Goal: Find specific page/section: Find specific page/section

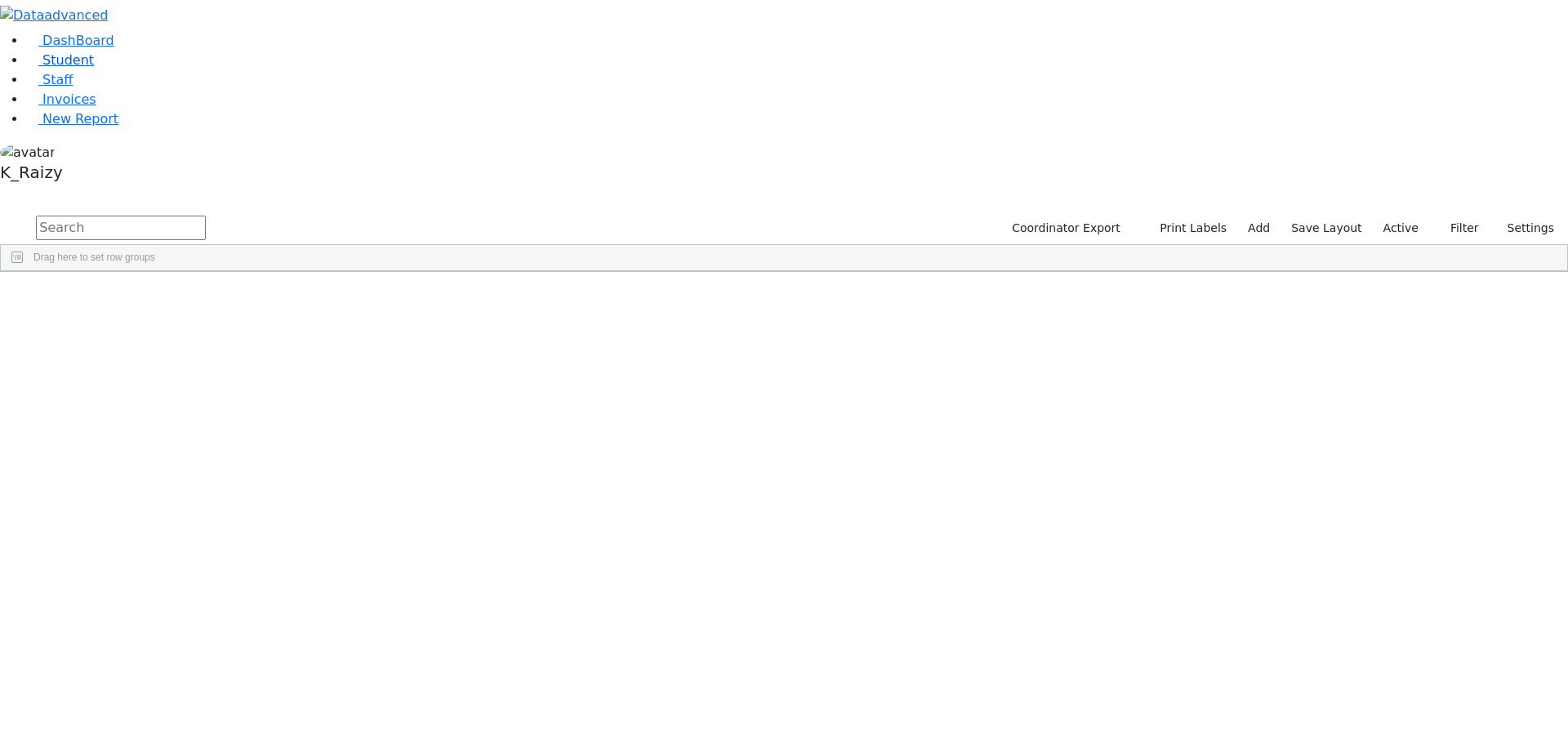
click at [94, 68] on link "Student" at bounding box center [60, 59] width 68 height 16
click at [206, 215] on input "text" at bounding box center [121, 227] width 170 height 24
type input "[PERSON_NAME]"
click at [478, 572] on div "Orlian, Aviva" at bounding box center [429, 583] width 96 height 23
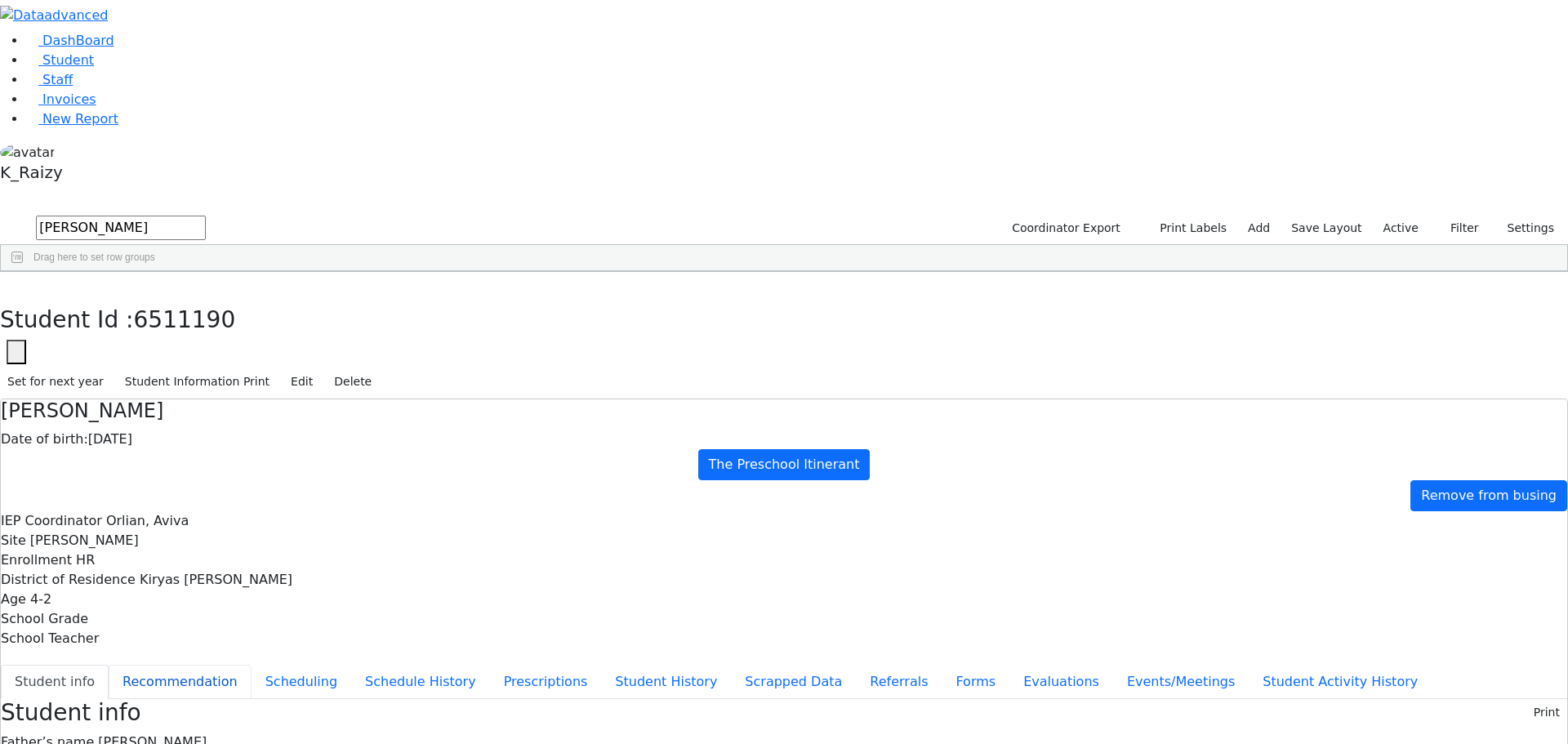
click at [251, 664] on button "Recommendation" at bounding box center [180, 681] width 143 height 34
checkbox input "true"
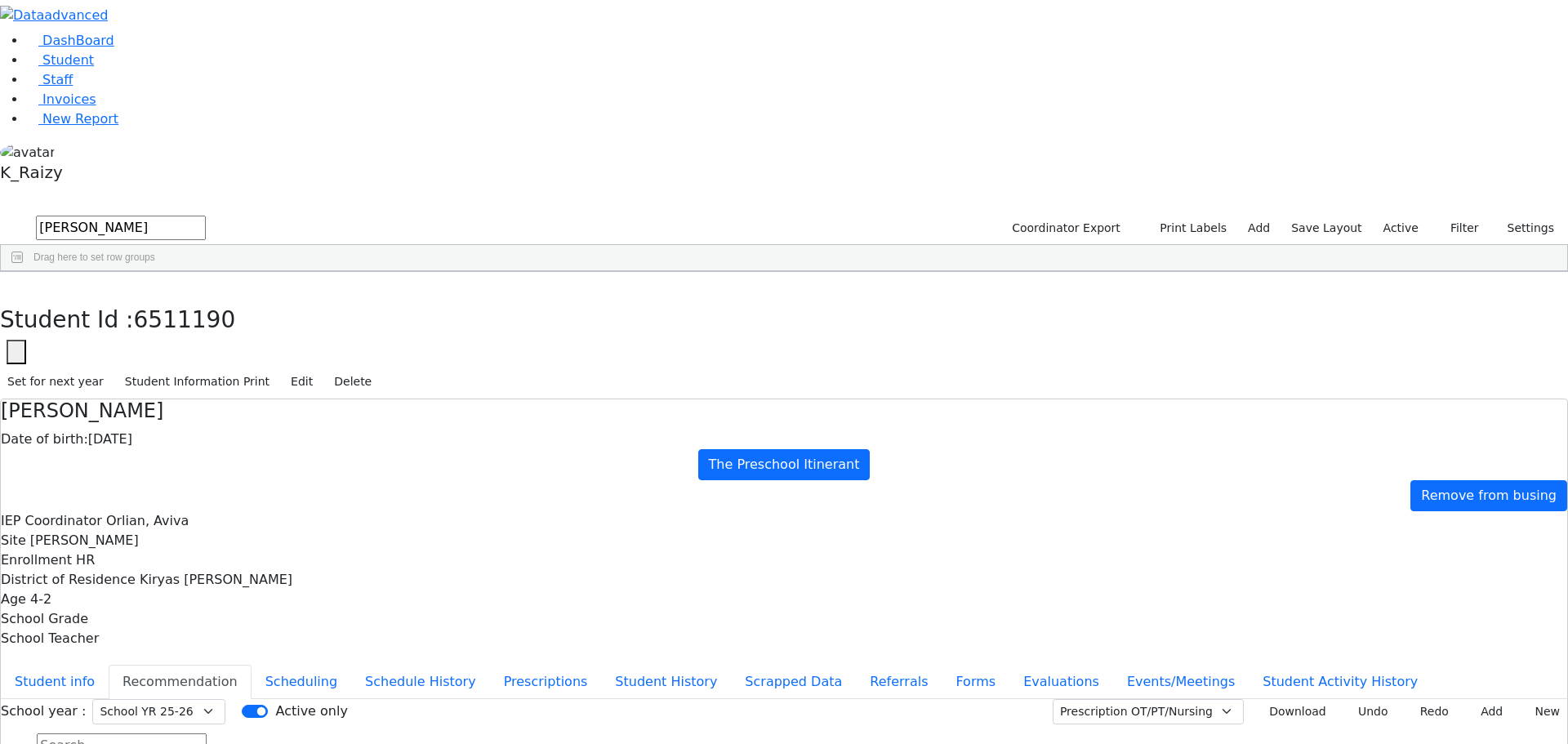
click at [139, 70] on li "Student" at bounding box center [797, 59] width 1542 height 19
click at [94, 68] on link "Student" at bounding box center [60, 59] width 68 height 16
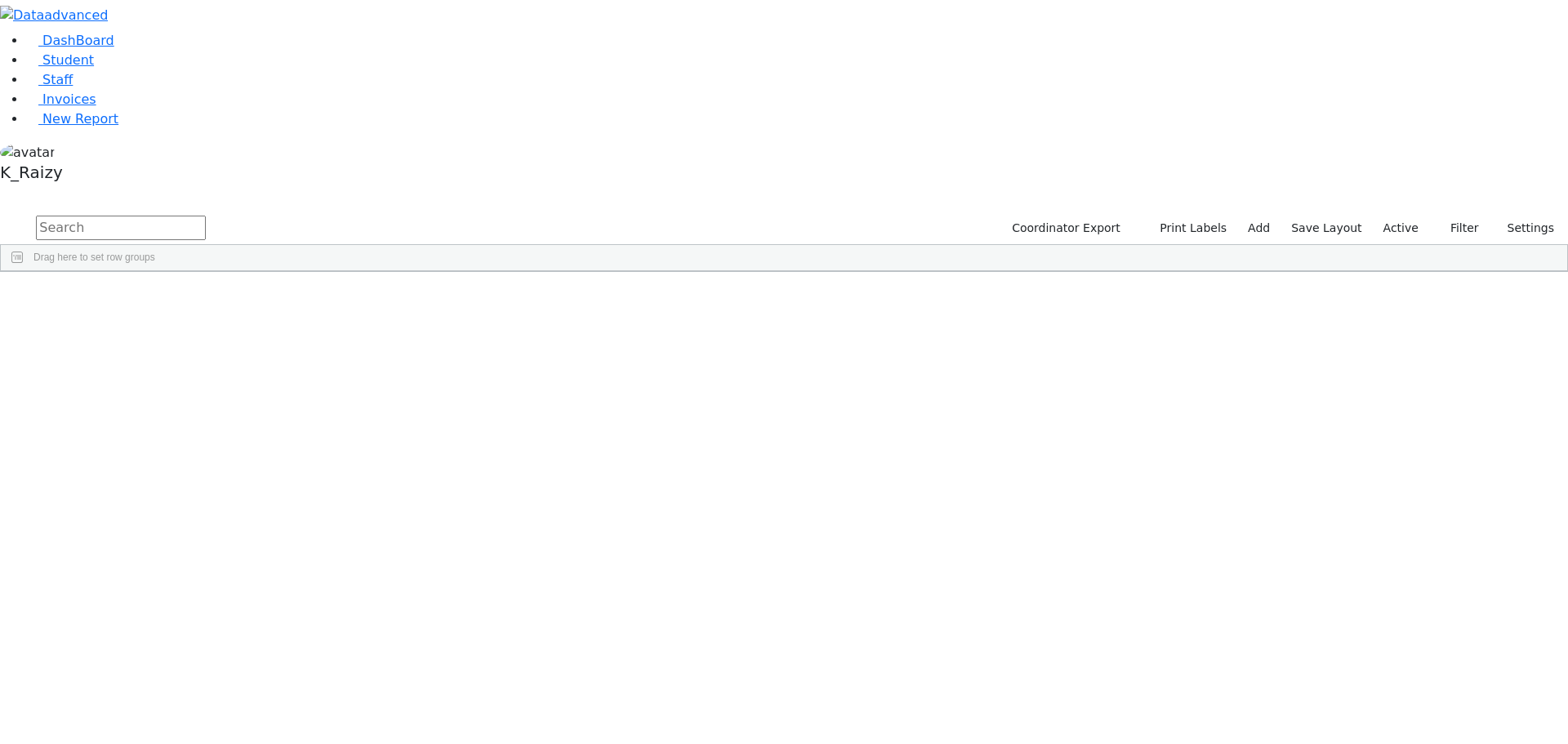
click at [206, 215] on input "text" at bounding box center [121, 227] width 170 height 24
type input "[PERSON_NAME]"
click at [285, 298] on div "[PERSON_NAME]" at bounding box center [236, 309] width 96 height 23
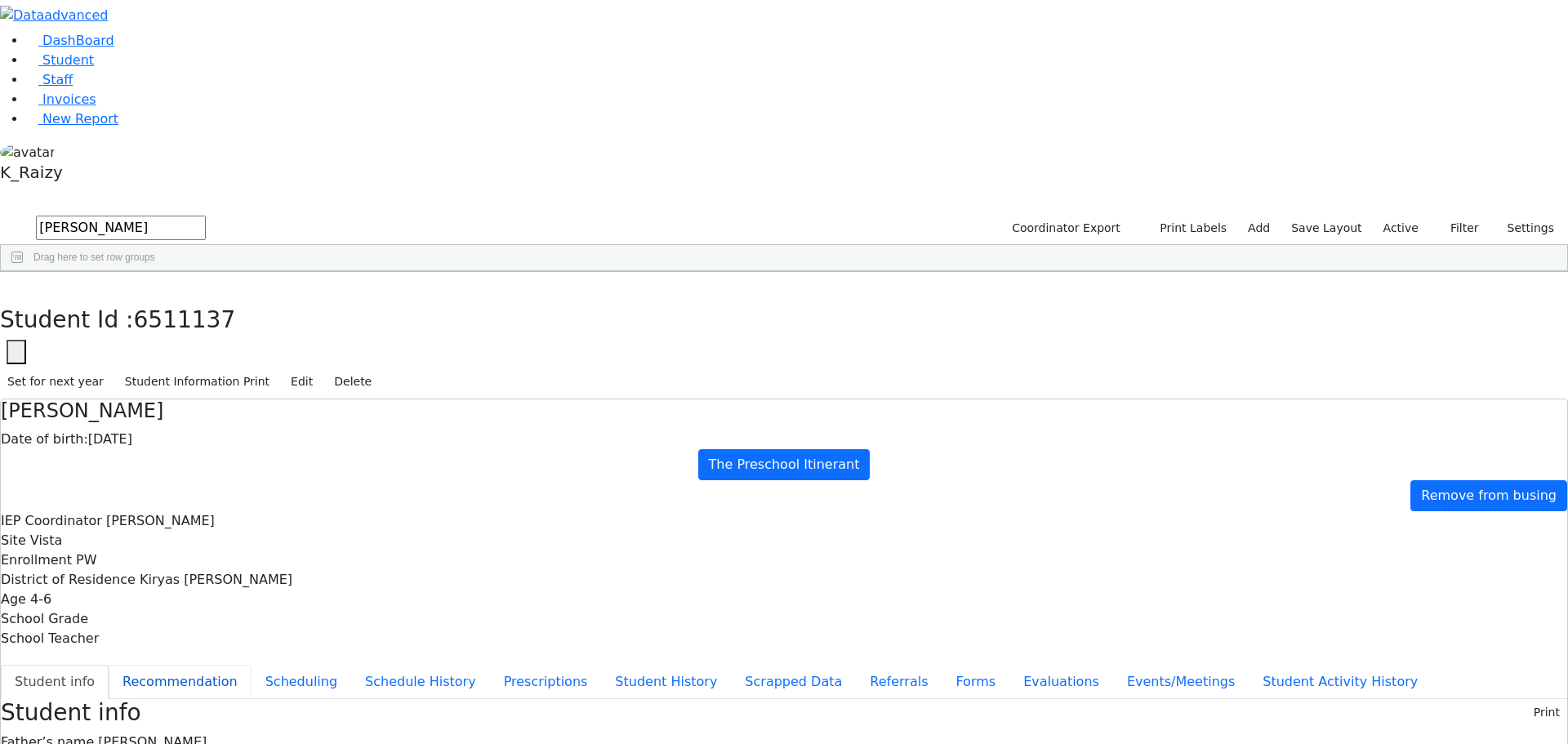
click at [251, 664] on button "Recommendation" at bounding box center [180, 681] width 143 height 34
checkbox input "true"
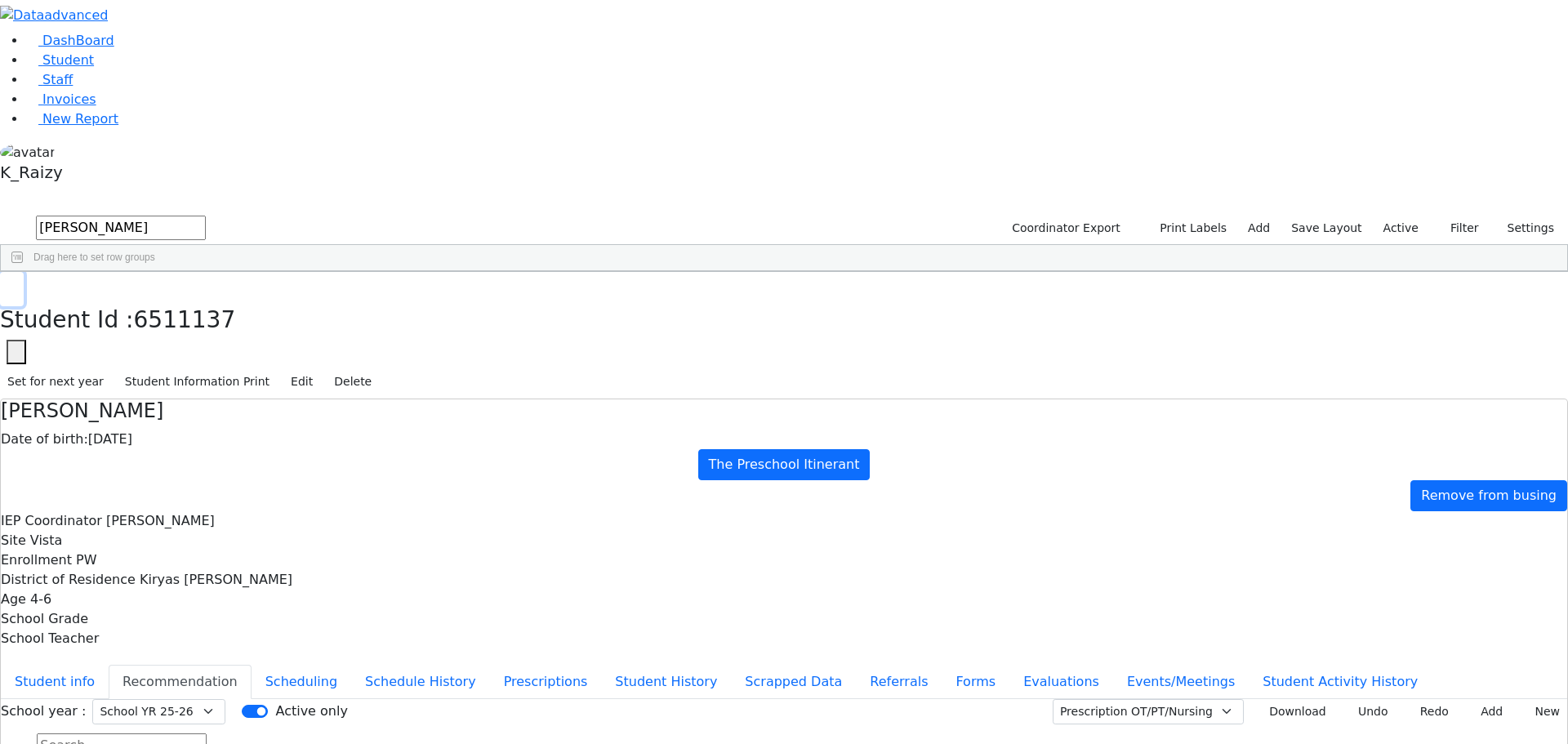
drag, startPoint x: 307, startPoint y: 19, endPoint x: 349, endPoint y: 88, distance: 80.8
click at [16, 284] on icon "button" at bounding box center [12, 289] width 9 height 10
click at [285, 367] on div "Simon" at bounding box center [236, 378] width 96 height 23
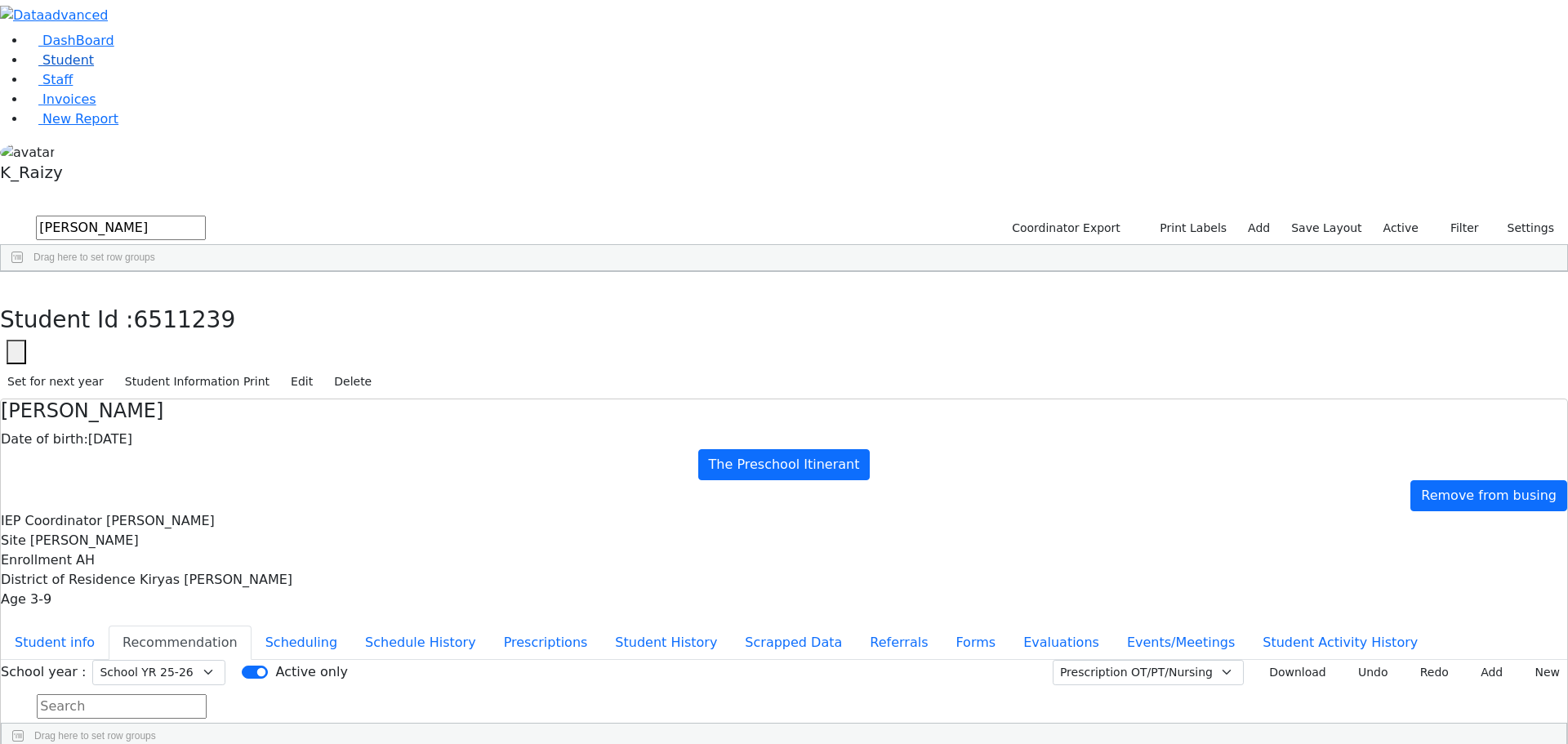
click at [94, 68] on link "Student" at bounding box center [60, 59] width 68 height 16
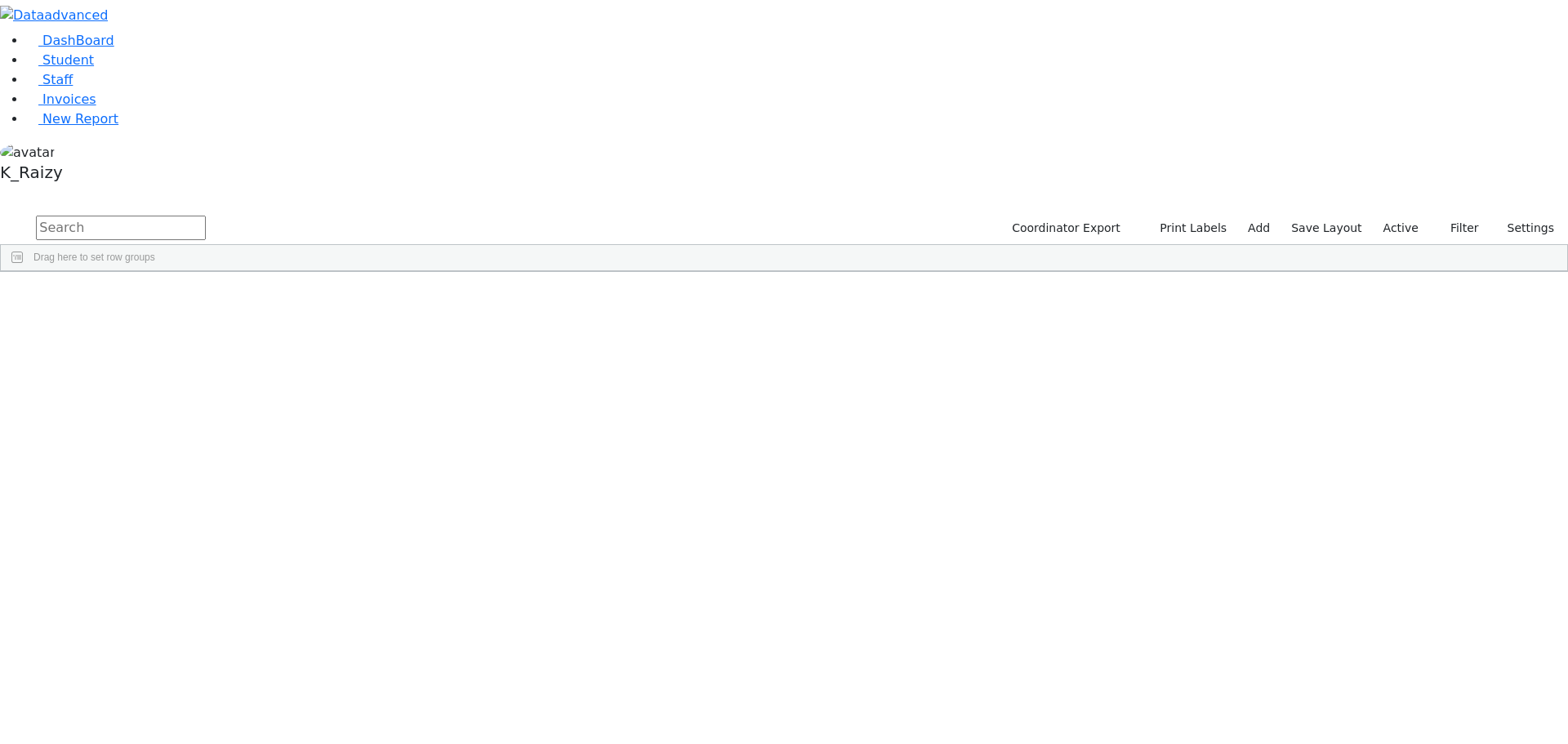
click at [206, 215] on input "text" at bounding box center [121, 227] width 170 height 24
type input "klein"
click at [285, 732] on div "Libby" at bounding box center [236, 743] width 96 height 23
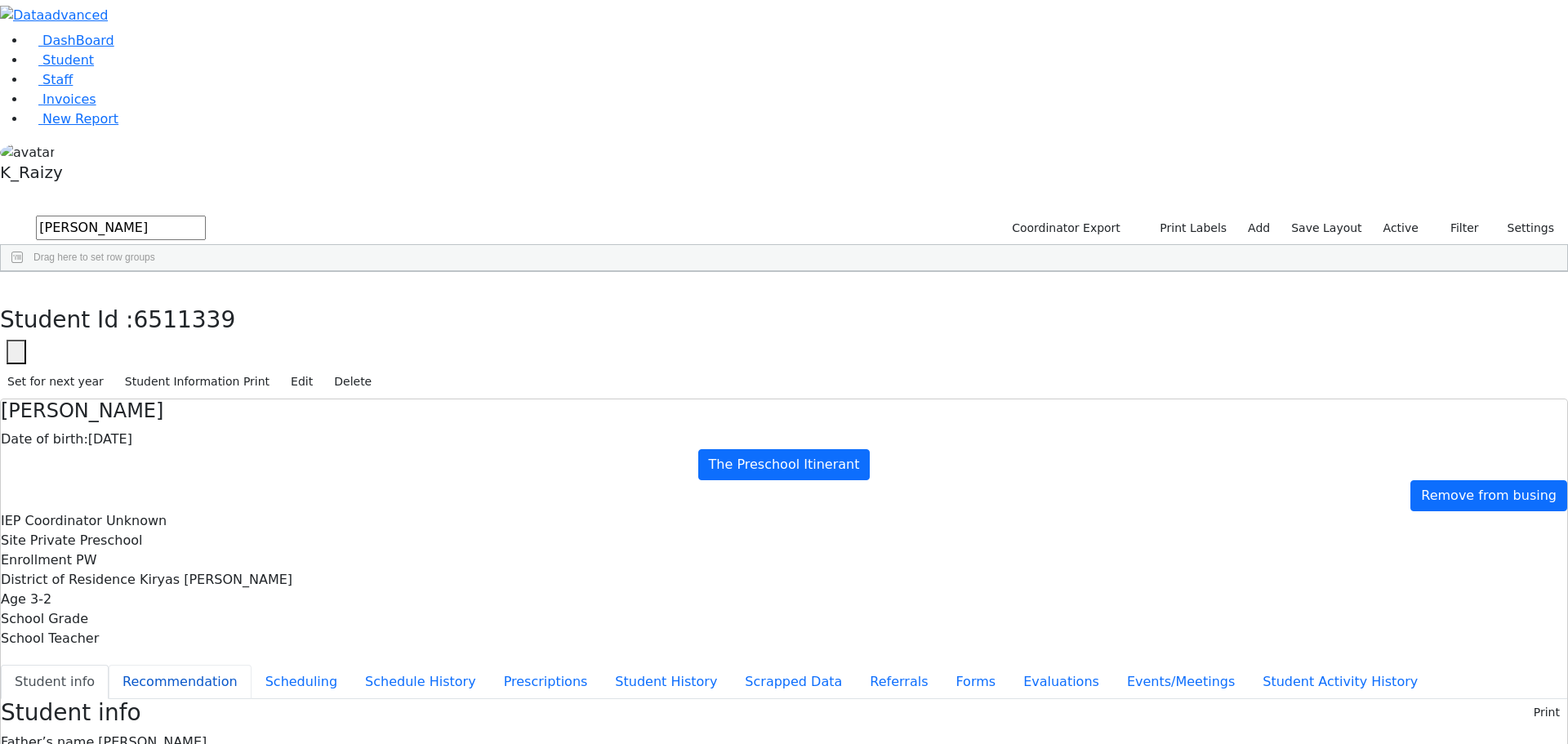
click at [251, 664] on button "Recommendation" at bounding box center [180, 681] width 143 height 34
checkbox input "true"
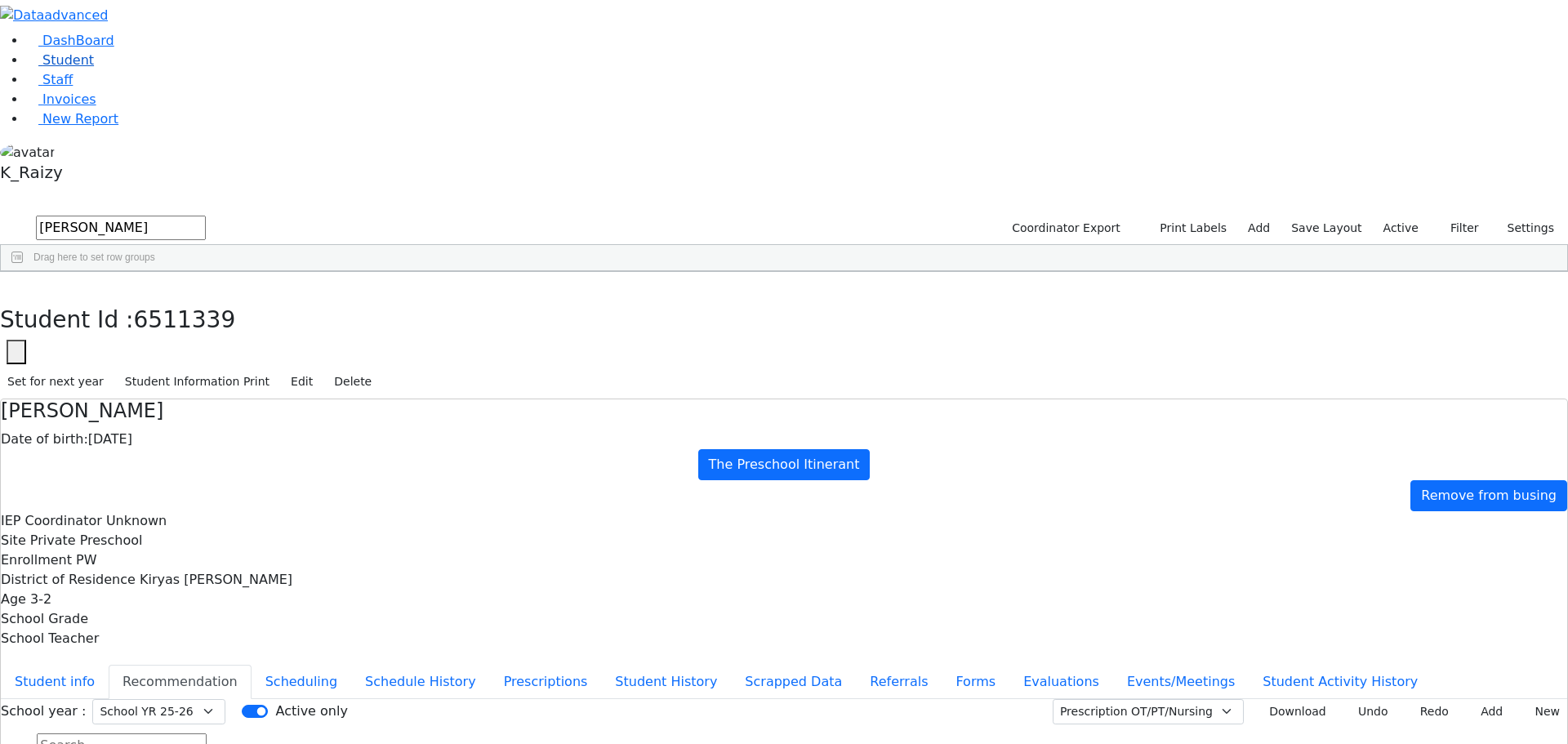
click at [59, 68] on link "Student" at bounding box center [60, 59] width 68 height 16
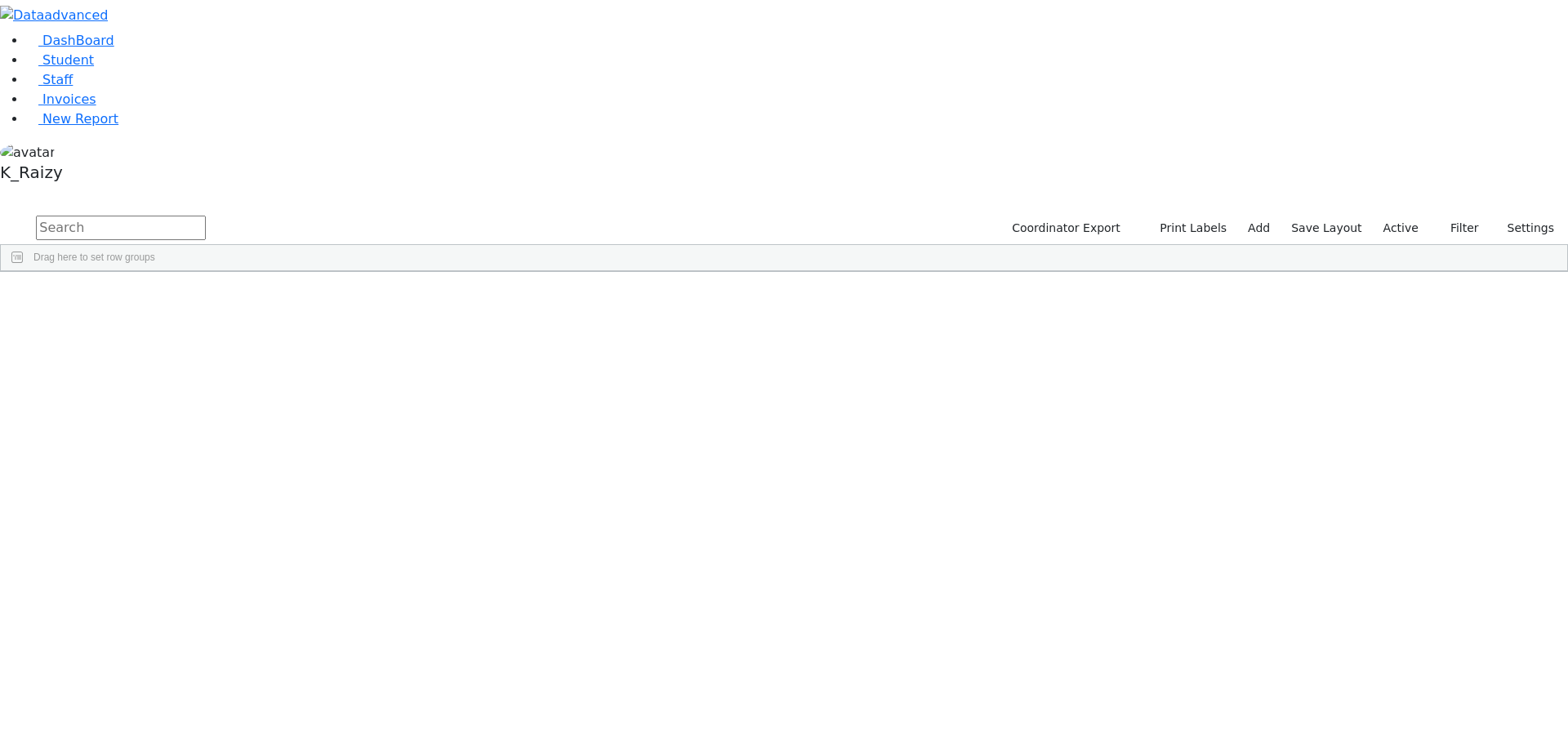
click at [1552, 361] on span "button" at bounding box center [1559, 368] width 13 height 13
click at [1415, 548] on span "Program Type" at bounding box center [1477, 554] width 140 height 12
click at [1431, 649] on div "(Select All)" at bounding box center [1432, 655] width 47 height 12
click at [1421, 708] on div "Special Class - K12" at bounding box center [1452, 714] width 85 height 12
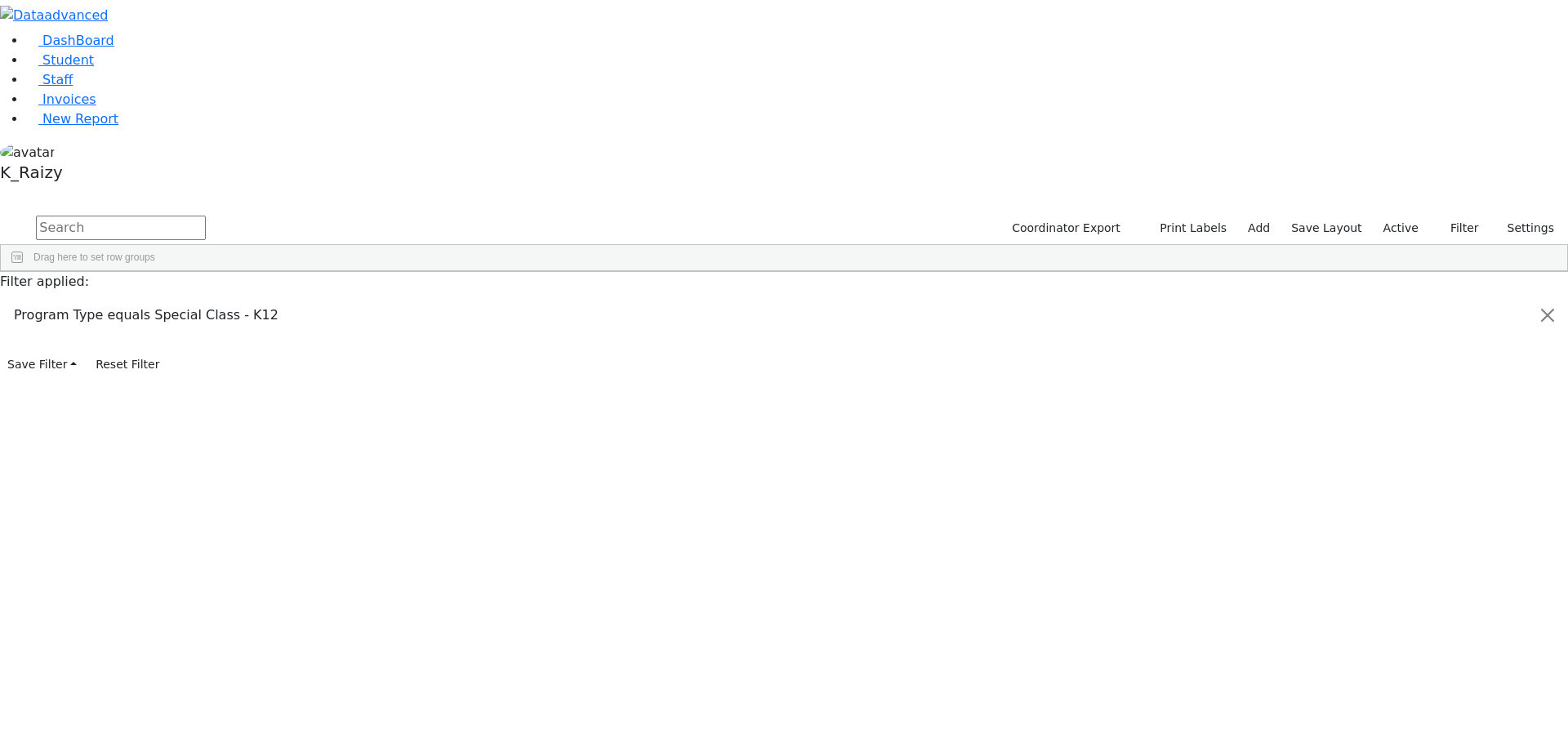
click at [1431, 625] on div "(Select All)" at bounding box center [1432, 631] width 47 height 12
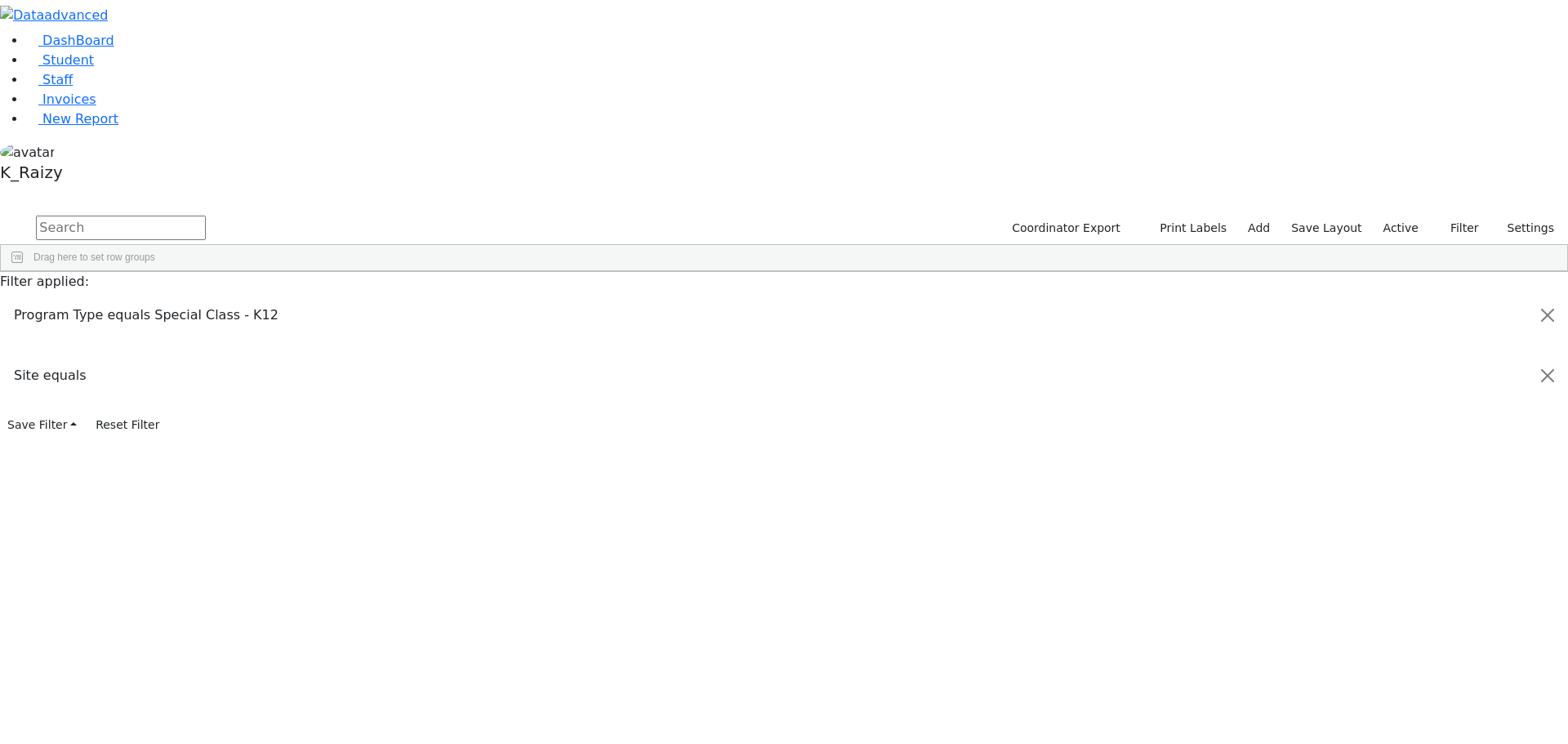
click at [1468, 685] on div "High School Girls Division" at bounding box center [1465, 690] width 112 height 12
click at [1183, 215] on button "Print Labels" at bounding box center [1187, 228] width 93 height 25
checkbox input "true"
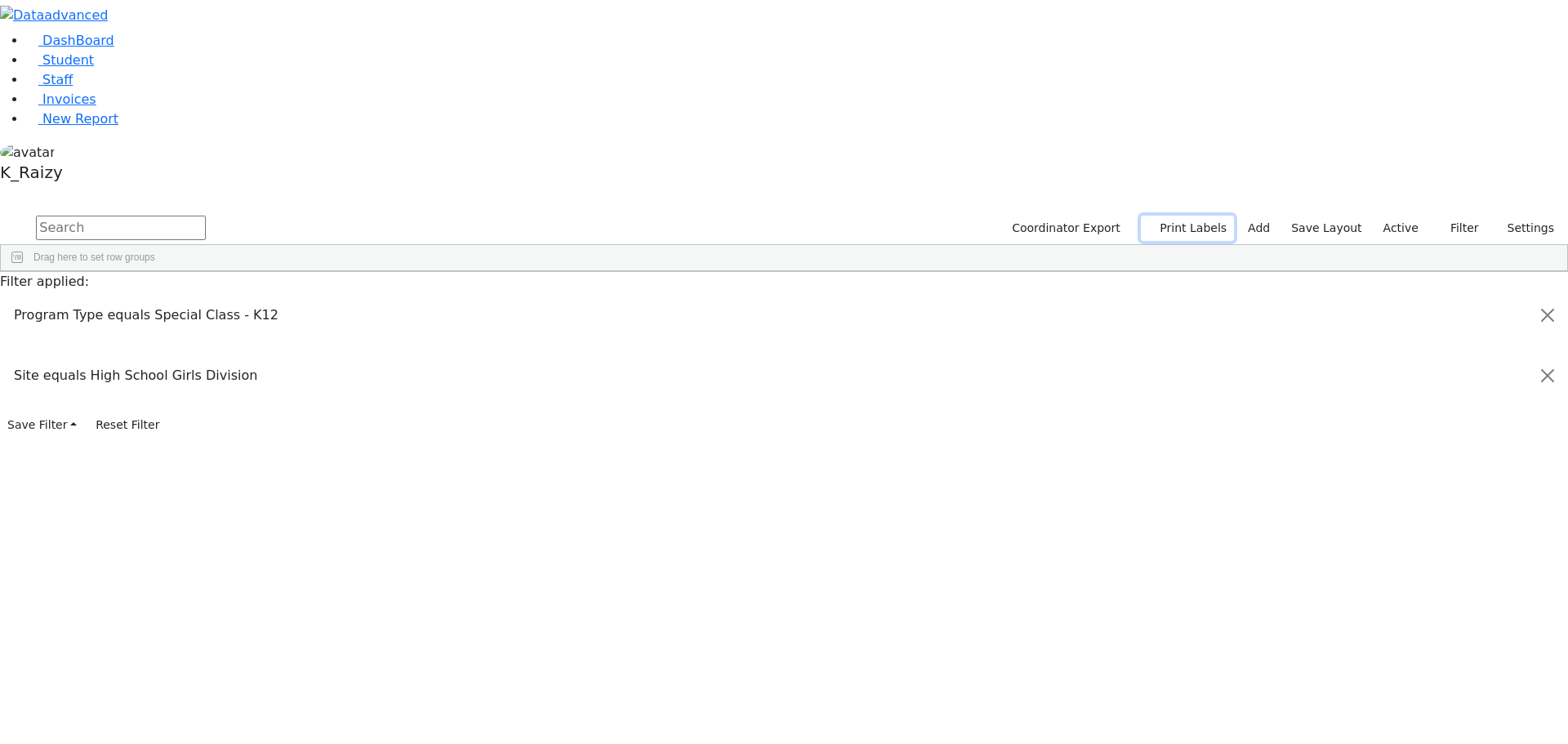
checkbox input "true"
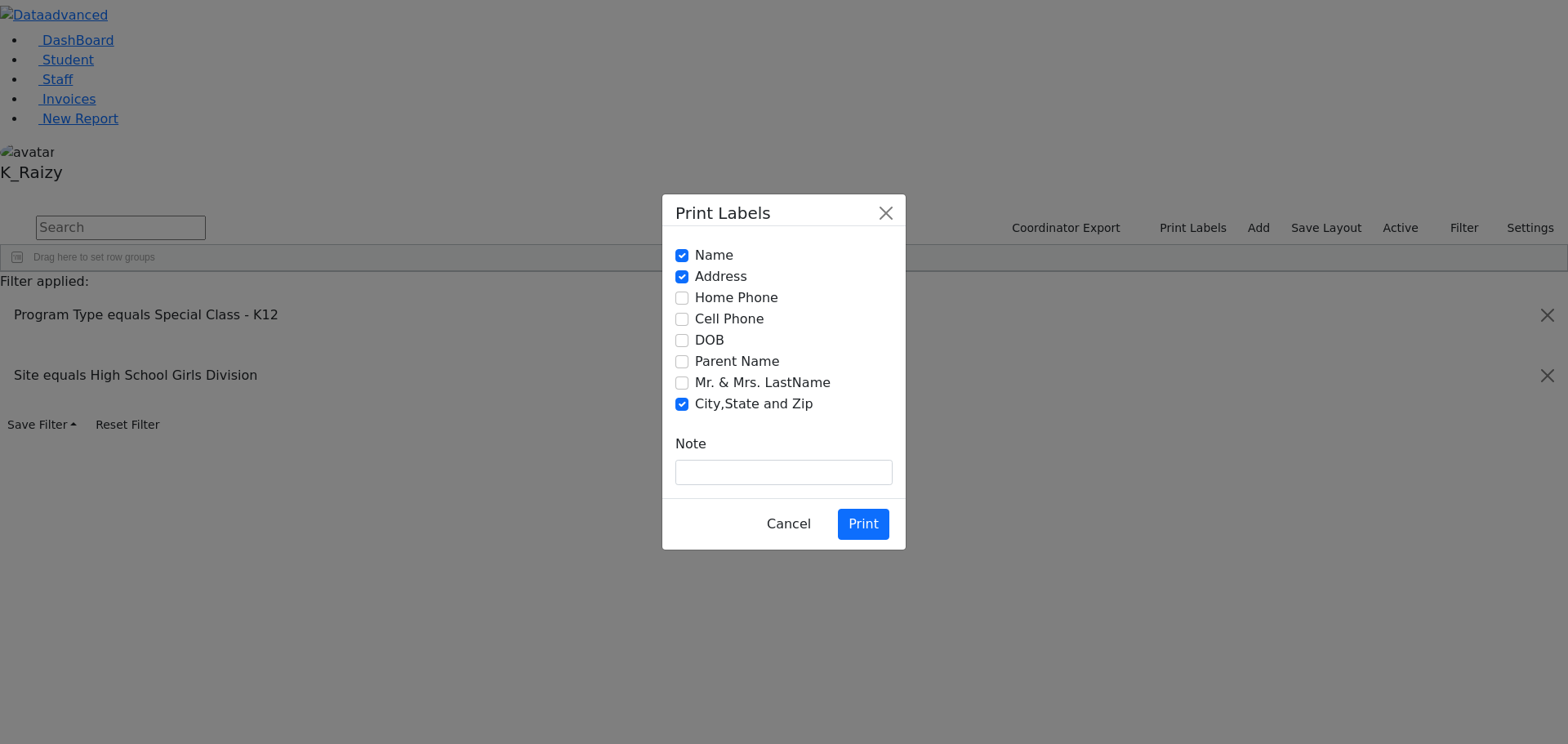
click at [716, 385] on label "Mr. & Mrs. LastName" at bounding box center [763, 382] width 136 height 19
click at [688, 385] on input "Mr. & Mrs. LastName" at bounding box center [682, 383] width 13 height 13
checkbox input "true"
click at [704, 266] on label "Name" at bounding box center [714, 255] width 39 height 19
click at [688, 262] on input "Name" at bounding box center [682, 256] width 13 height 13
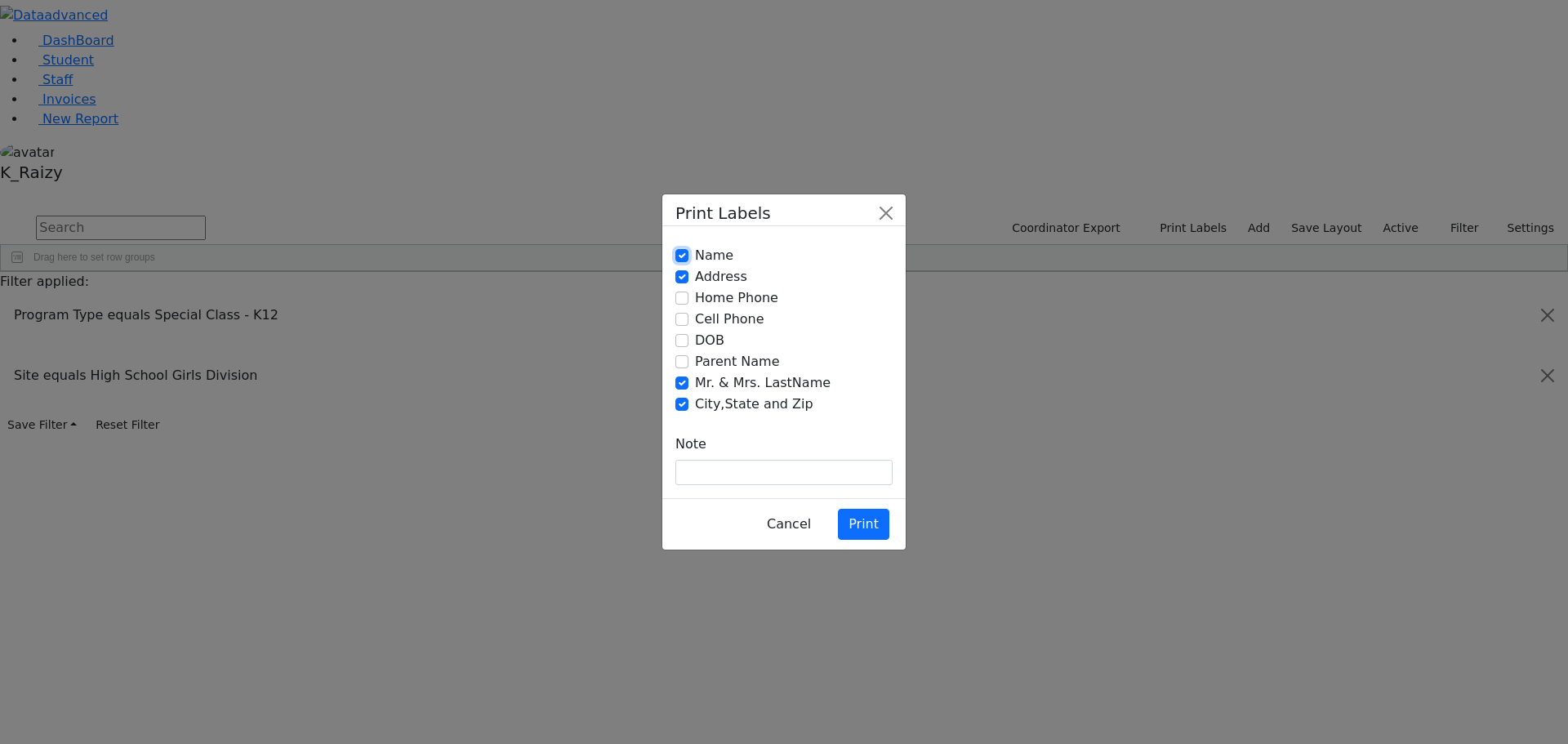
checkbox input "false"
click at [880, 509] on button "Print" at bounding box center [863, 524] width 51 height 31
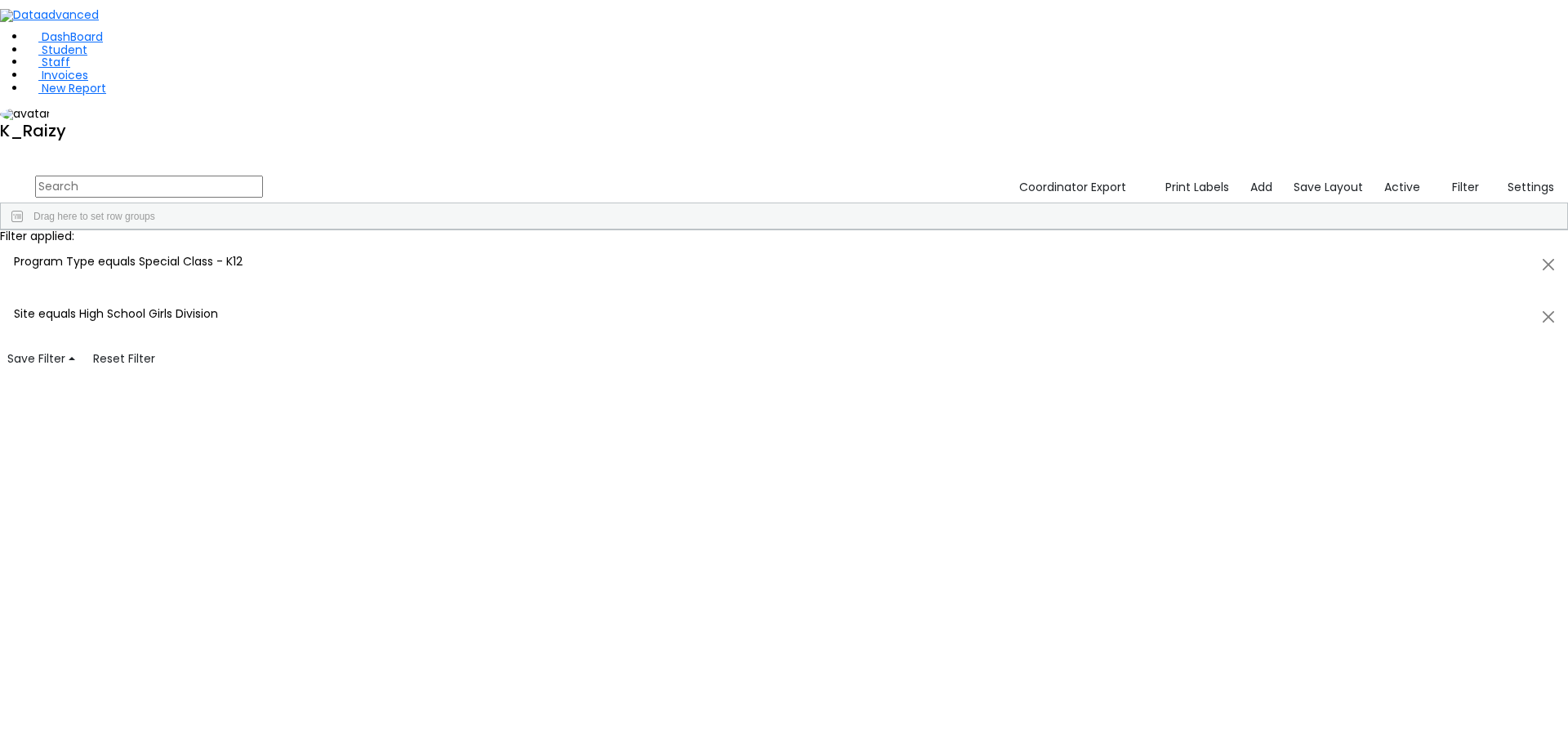
scroll to position [0, 0]
drag, startPoint x: 946, startPoint y: 118, endPoint x: 1038, endPoint y: 116, distance: 92.0
click at [851, 230] on div at bounding box center [848, 242] width 7 height 26
click at [1100, 599] on div "Press SPACE to select this row." at bounding box center [1058, 610] width 84 height 23
click at [87, 58] on link "Student" at bounding box center [56, 49] width 61 height 16
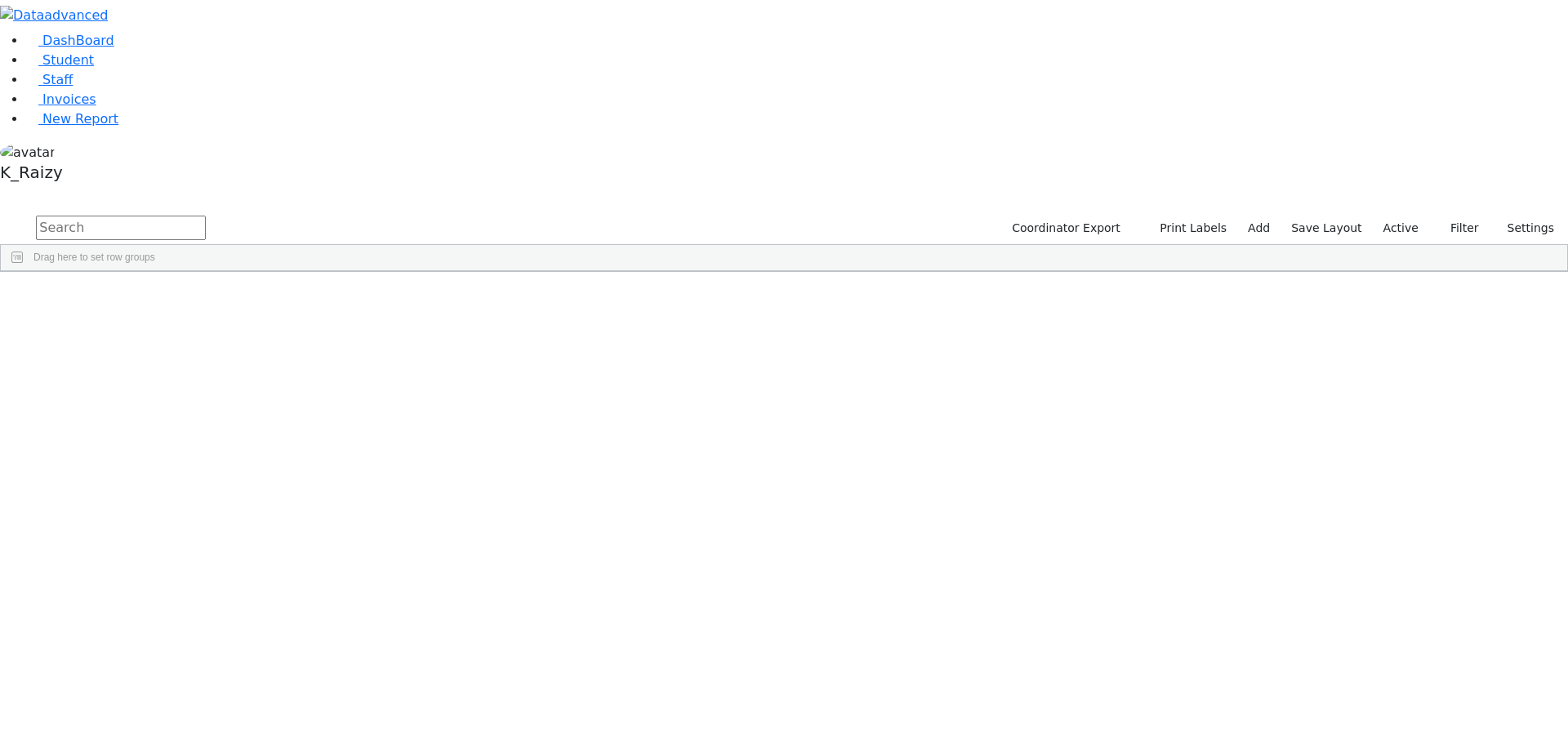
drag, startPoint x: 300, startPoint y: 65, endPoint x: 303, endPoint y: 75, distance: 10.4
click at [206, 215] on input "text" at bounding box center [121, 227] width 170 height 24
type input "wollner"
click at [285, 298] on div "Shulam" at bounding box center [236, 309] width 96 height 23
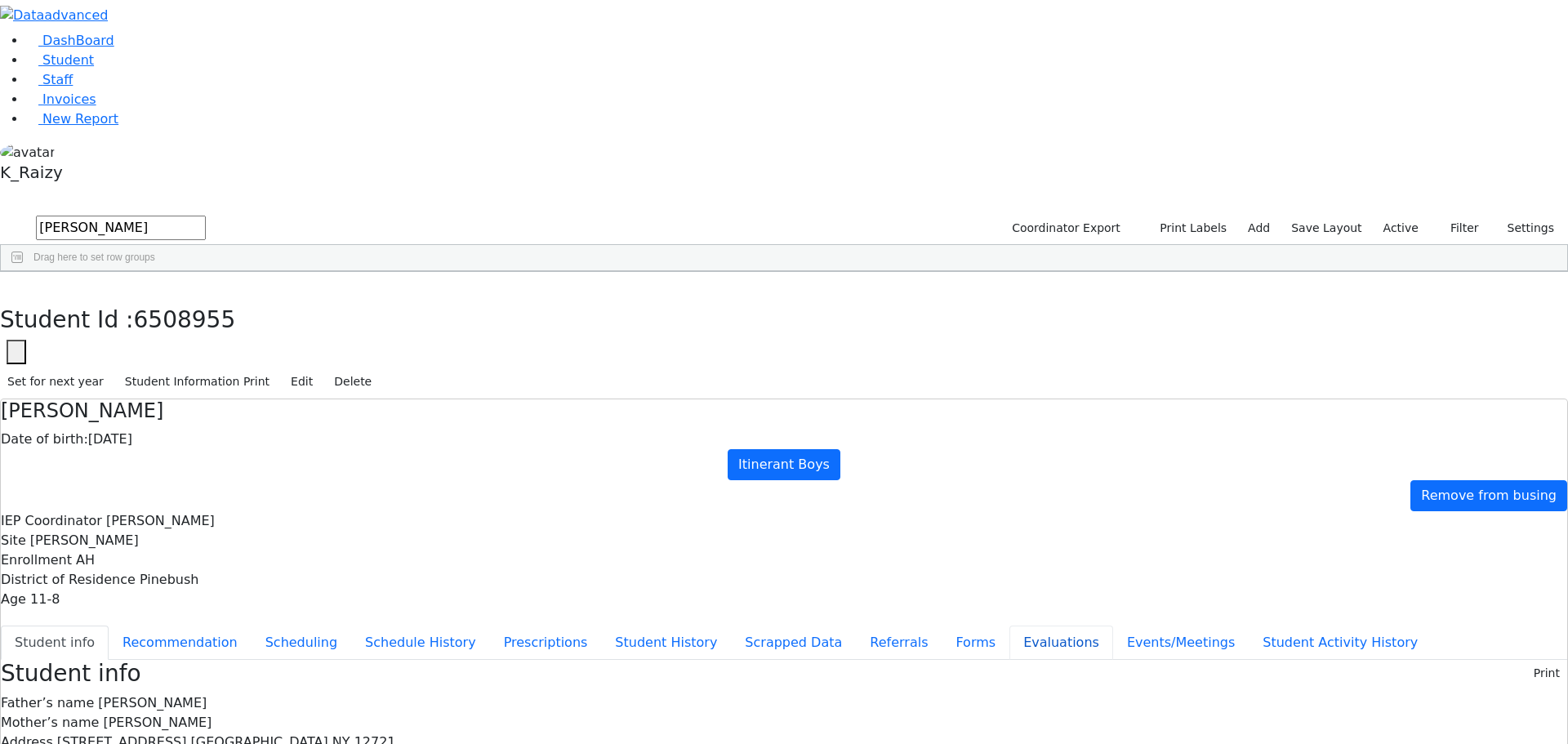
click at [1009, 625] on button "Evaluations" at bounding box center [1061, 642] width 104 height 34
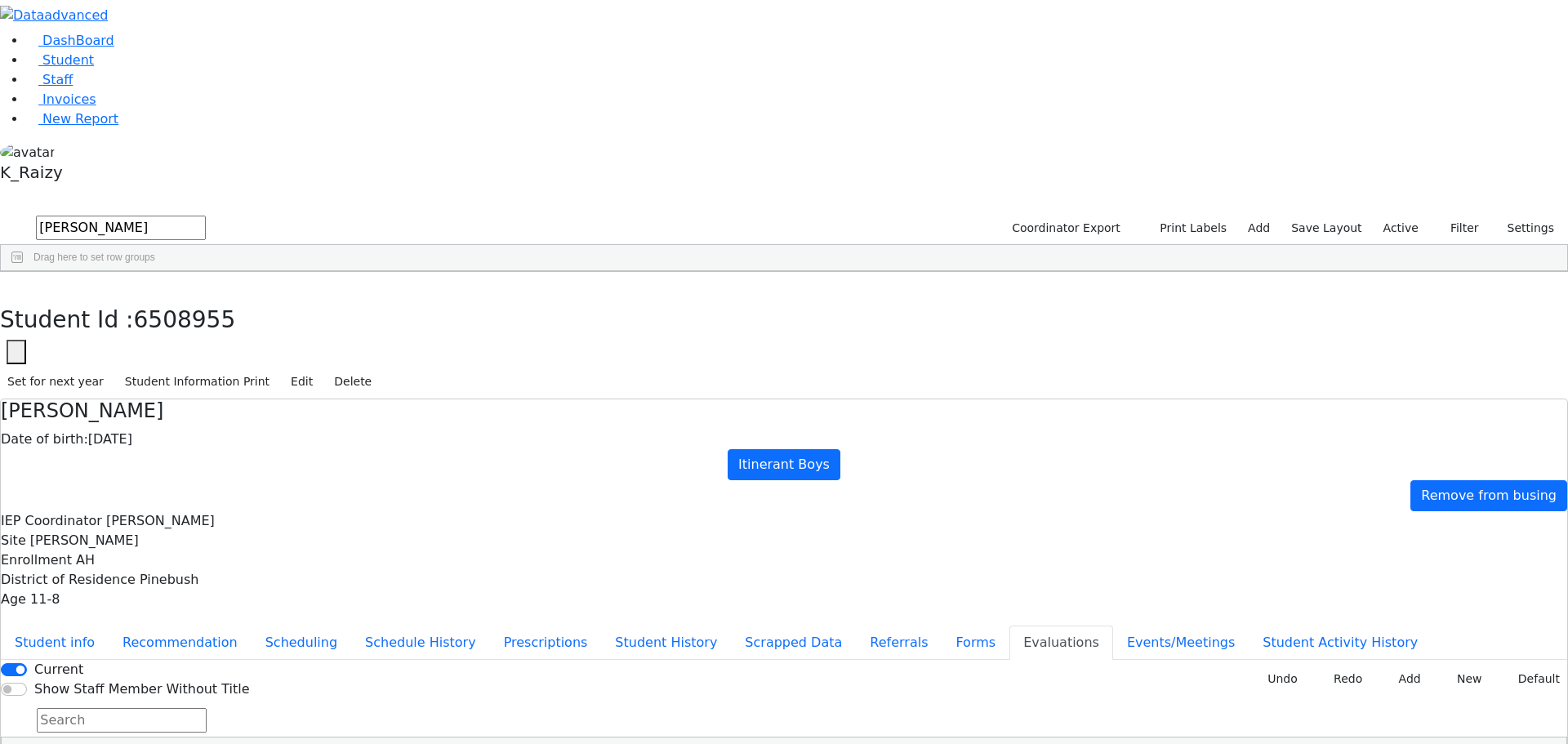
click at [1444, 666] on button "New" at bounding box center [1464, 679] width 50 height 25
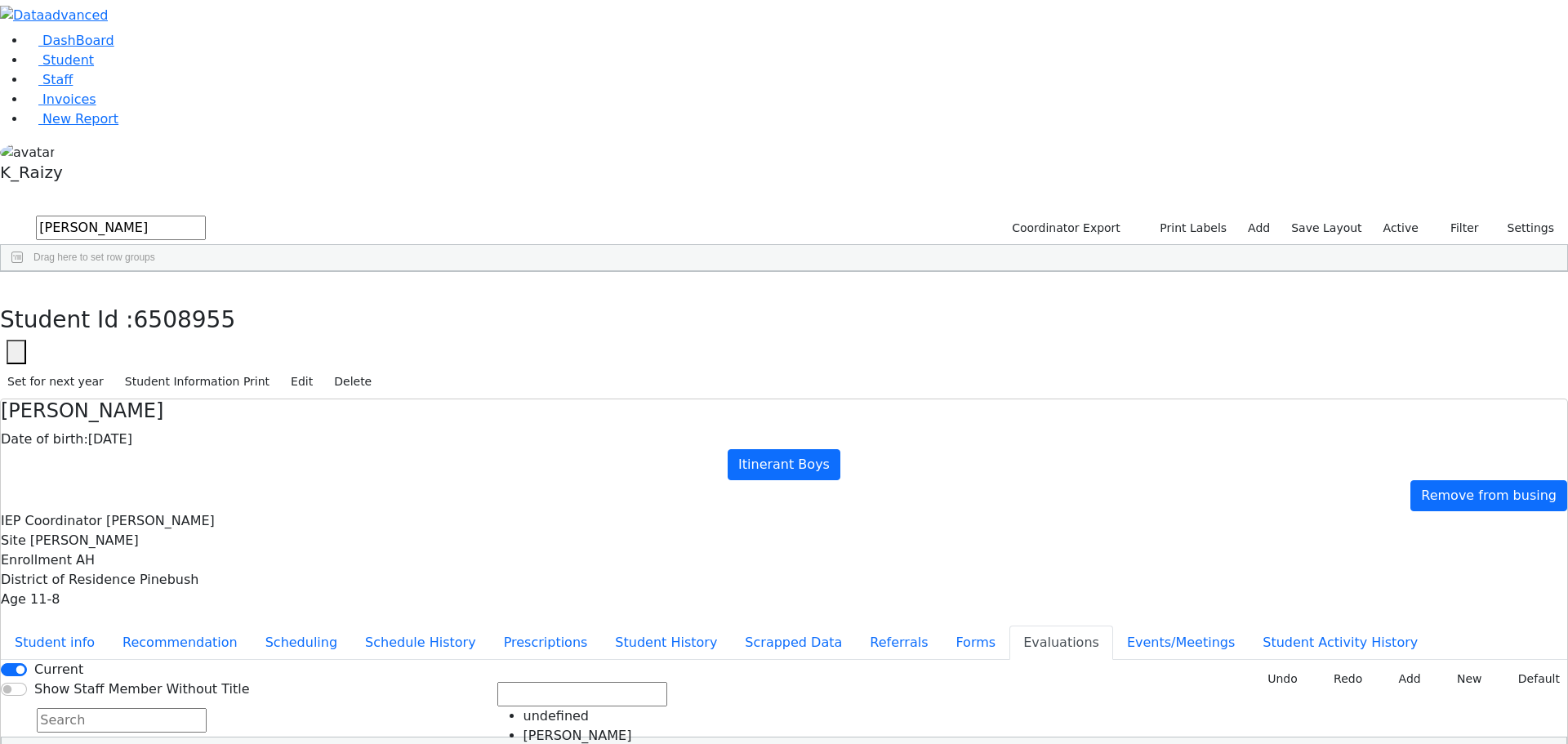
scroll to position [289, 0]
type input "2025-01-15"
click at [1448, 666] on button "New" at bounding box center [1464, 679] width 50 height 25
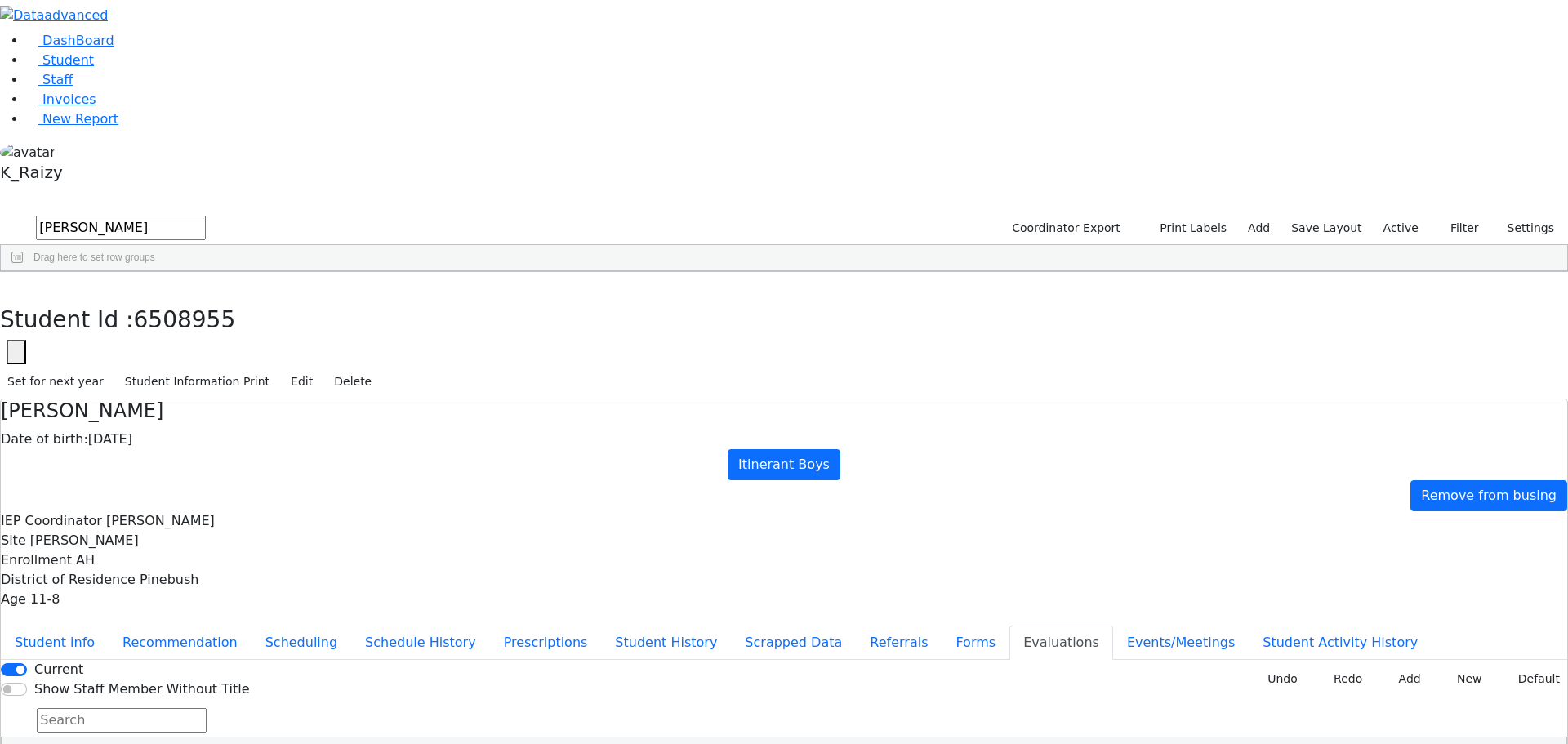
type input "2024-12-09"
drag, startPoint x: 681, startPoint y: 24, endPoint x: 551, endPoint y: 34, distance: 130.4
click at [551, 271] on div "Student Id : 6508955 Student Id 6508955 Cancel Save Set for next year Student I…" at bounding box center [784, 335] width 1568 height 127
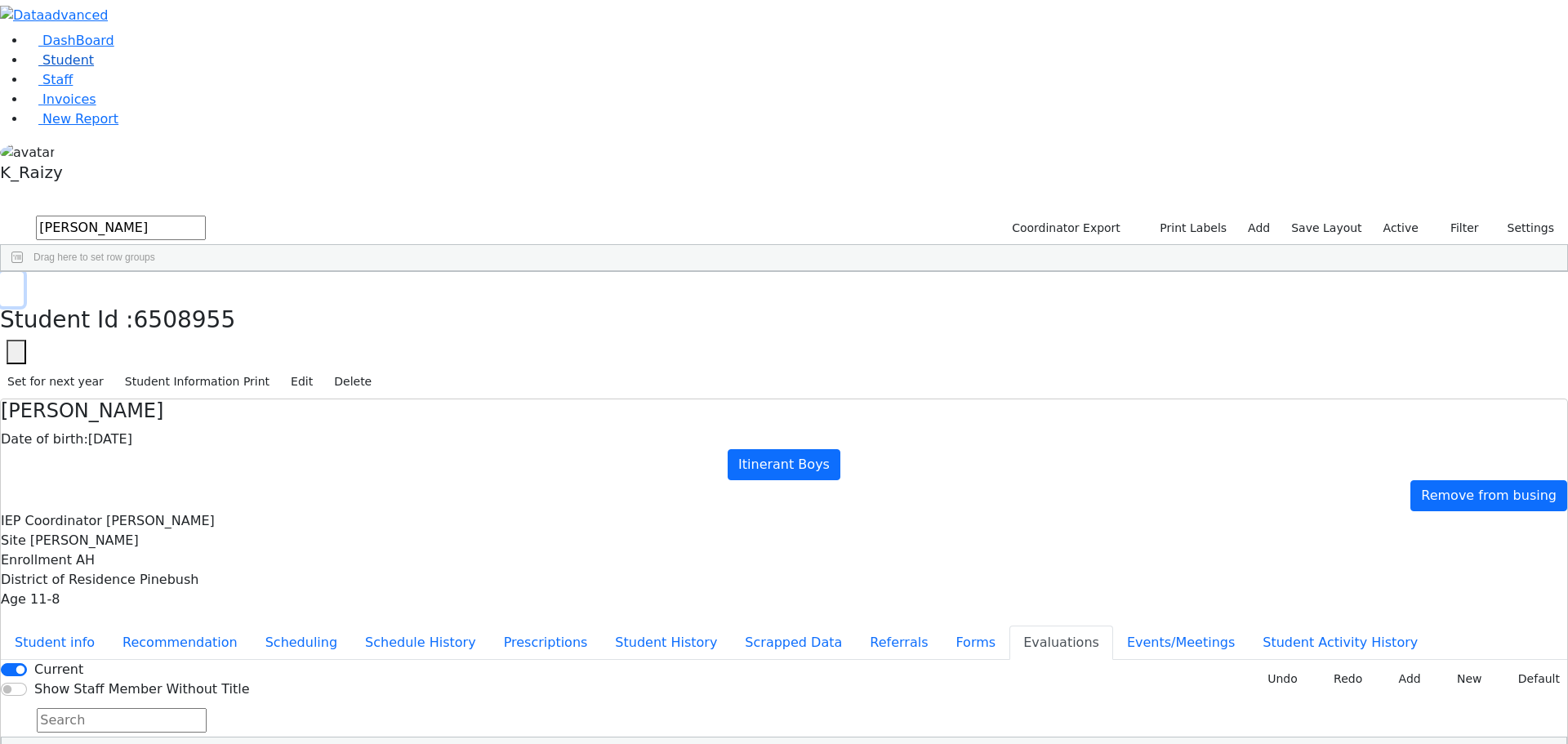
drag, startPoint x: 304, startPoint y: 23, endPoint x: 28, endPoint y: 127, distance: 294.9
click at [23, 271] on button "button" at bounding box center [12, 288] width 23 height 34
click at [26, 68] on link "Student" at bounding box center [60, 59] width 68 height 16
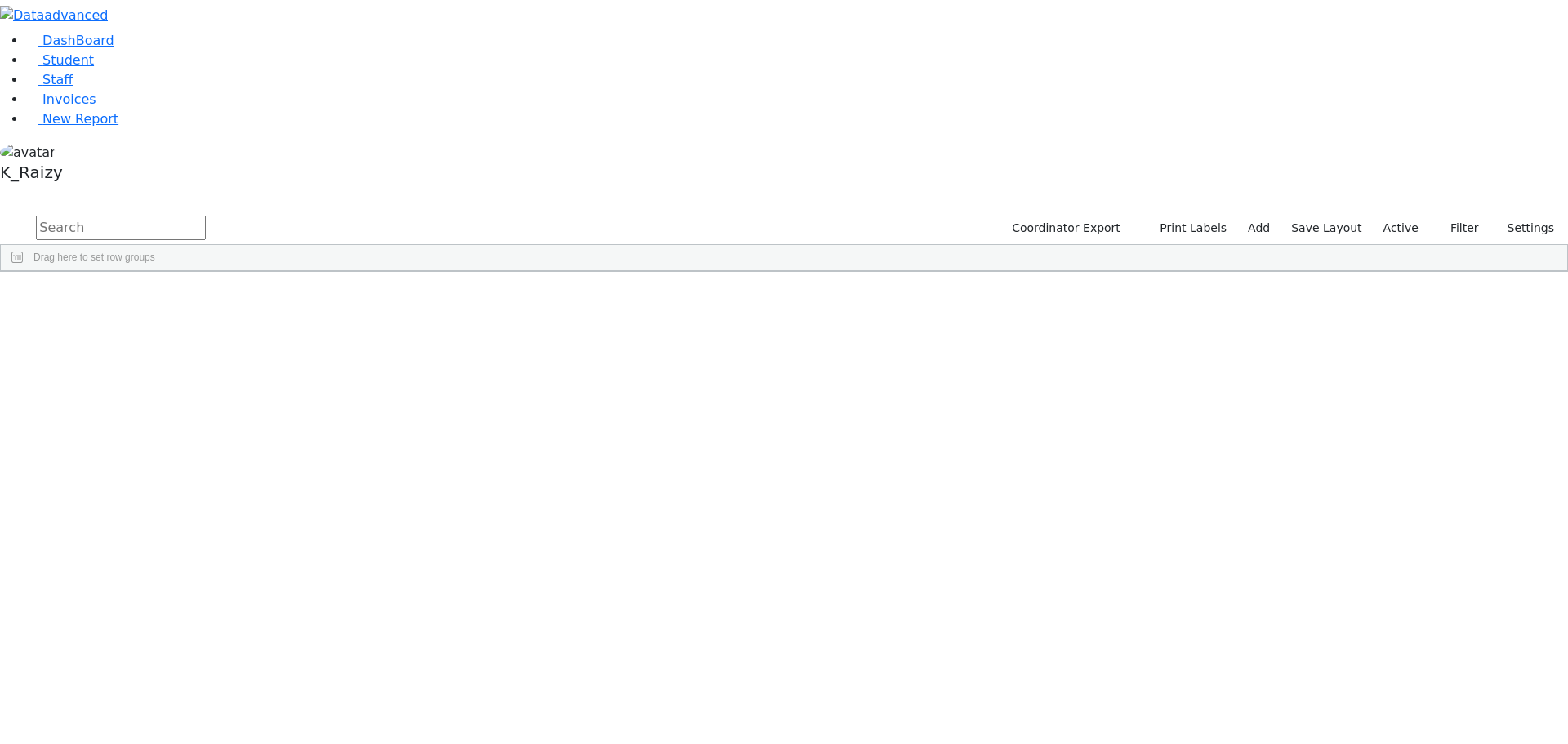
click at [206, 215] on input "text" at bounding box center [121, 227] width 170 height 24
type input "klein"
click at [285, 732] on div "Libby" at bounding box center [236, 743] width 96 height 23
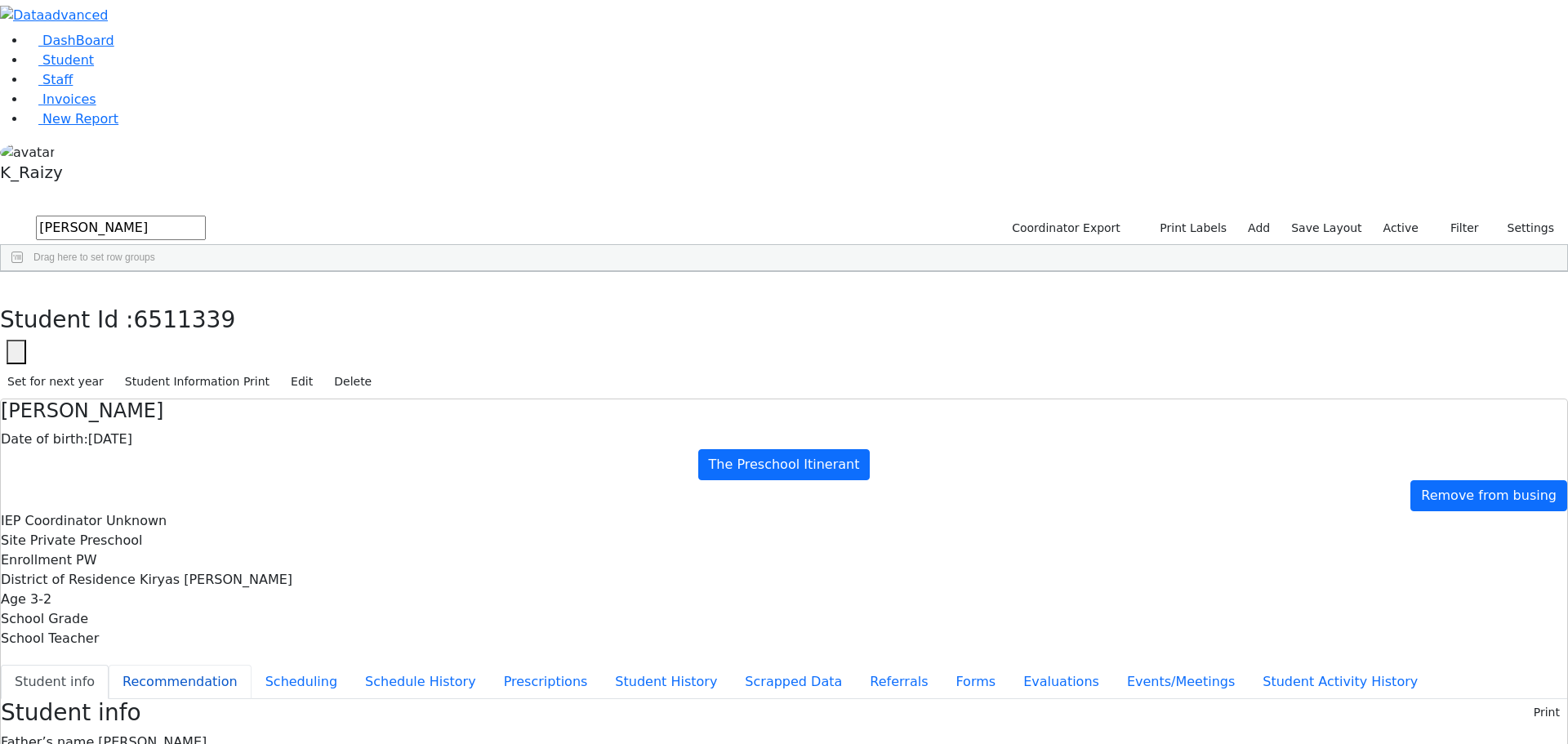
click at [251, 664] on button "Recommendation" at bounding box center [180, 681] width 143 height 34
checkbox input "true"
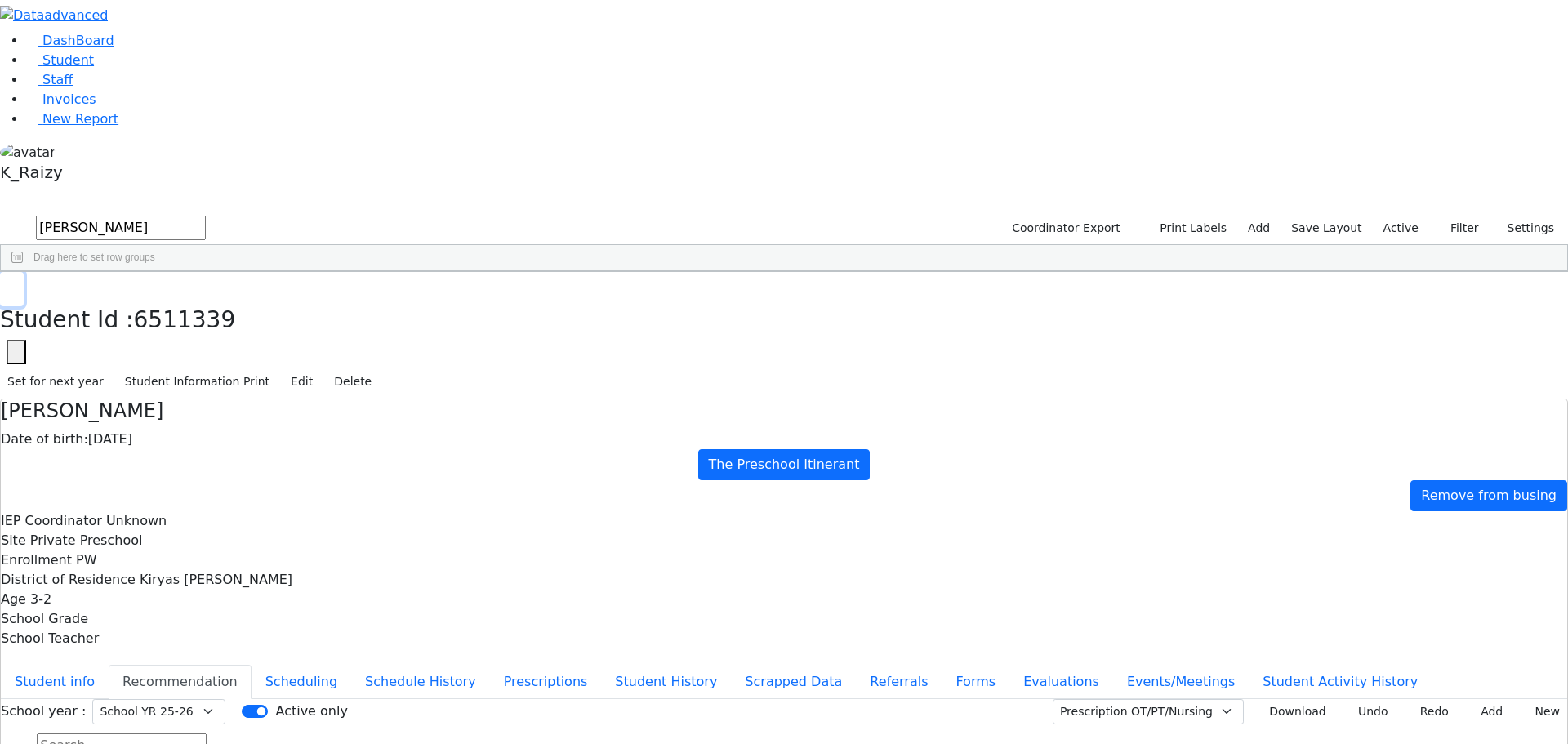
drag, startPoint x: 310, startPoint y: 21, endPoint x: 323, endPoint y: 178, distance: 157.5
click at [16, 284] on icon "button" at bounding box center [12, 289] width 9 height 10
click at [289, 602] on div "Yossi" at bounding box center [241, 612] width 96 height 23
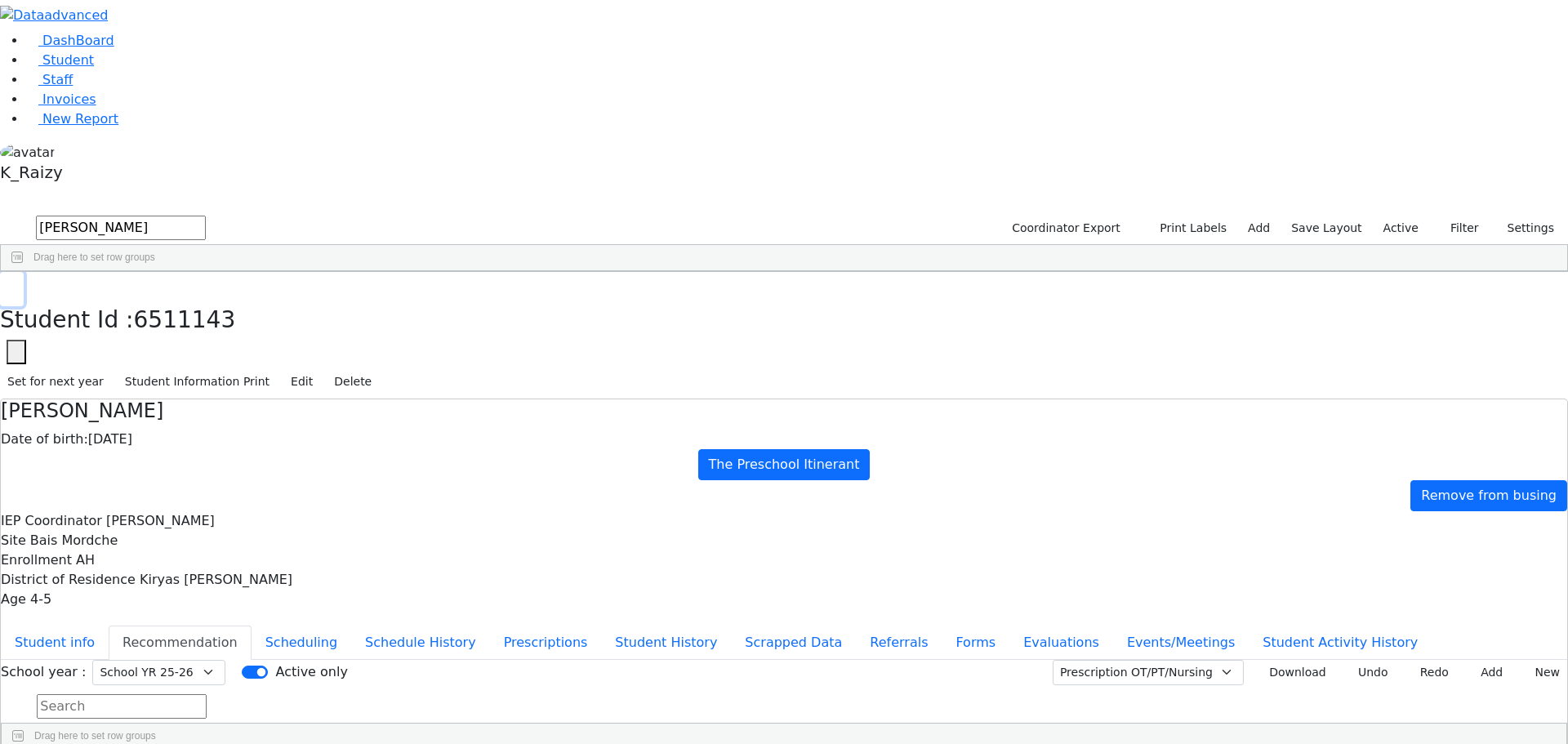
click at [16, 284] on icon "button" at bounding box center [12, 289] width 9 height 10
click at [44, 68] on span "Student" at bounding box center [68, 59] width 51 height 16
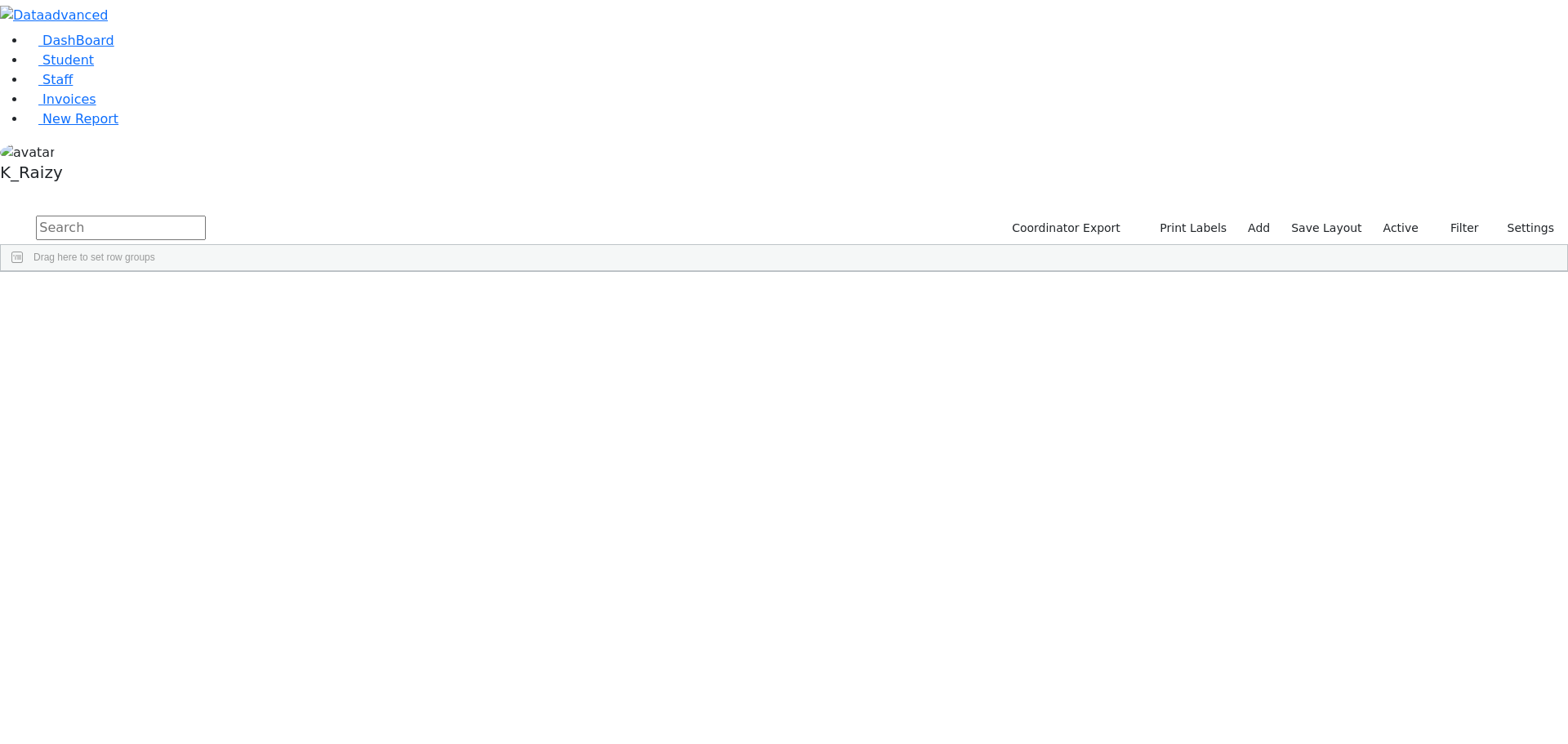
click at [206, 215] on input "text" at bounding box center [121, 227] width 170 height 24
type input "hershko"
click at [381, 321] on div "[DATE]" at bounding box center [333, 332] width 96 height 23
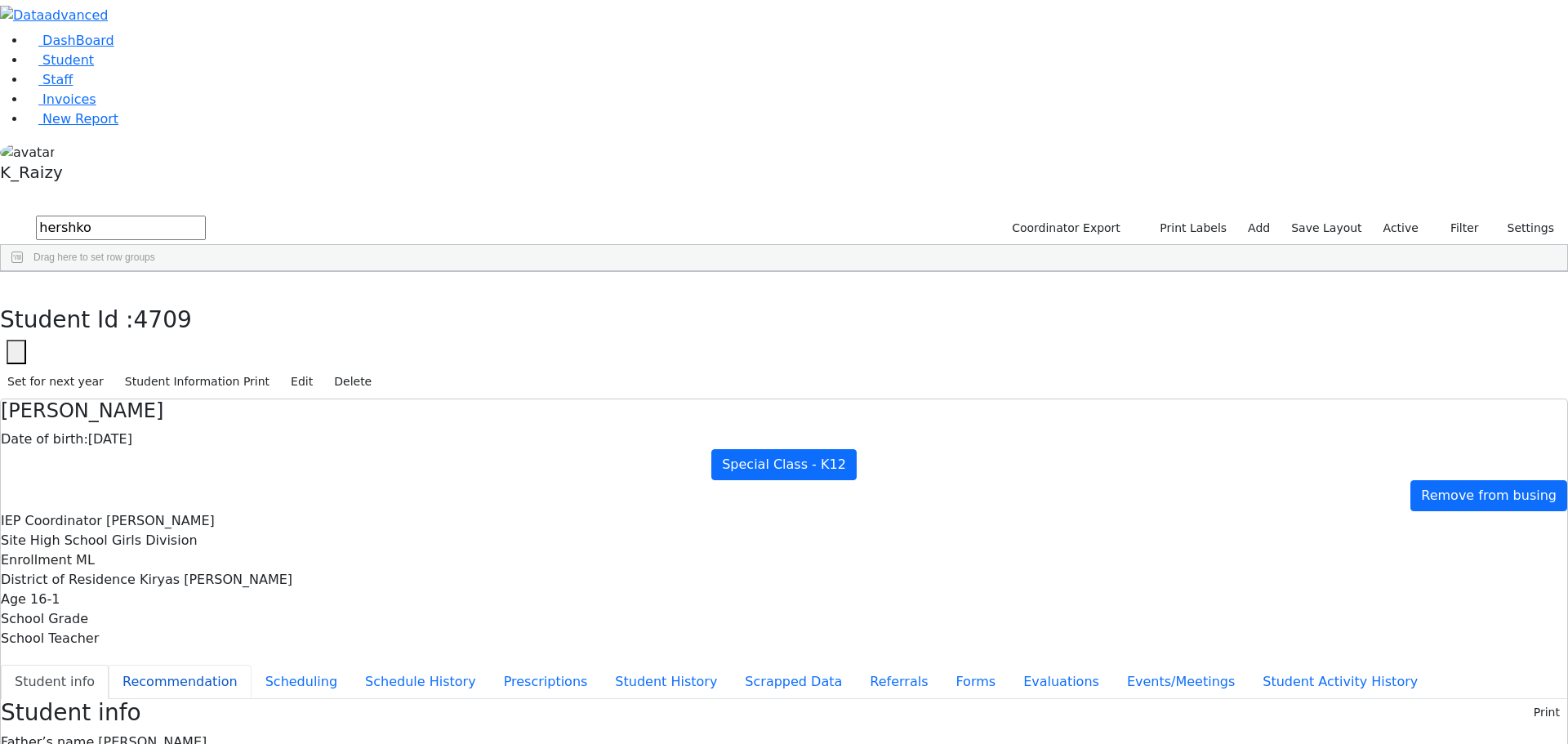
click at [251, 664] on button "Recommendation" at bounding box center [180, 681] width 143 height 34
checkbox input "true"
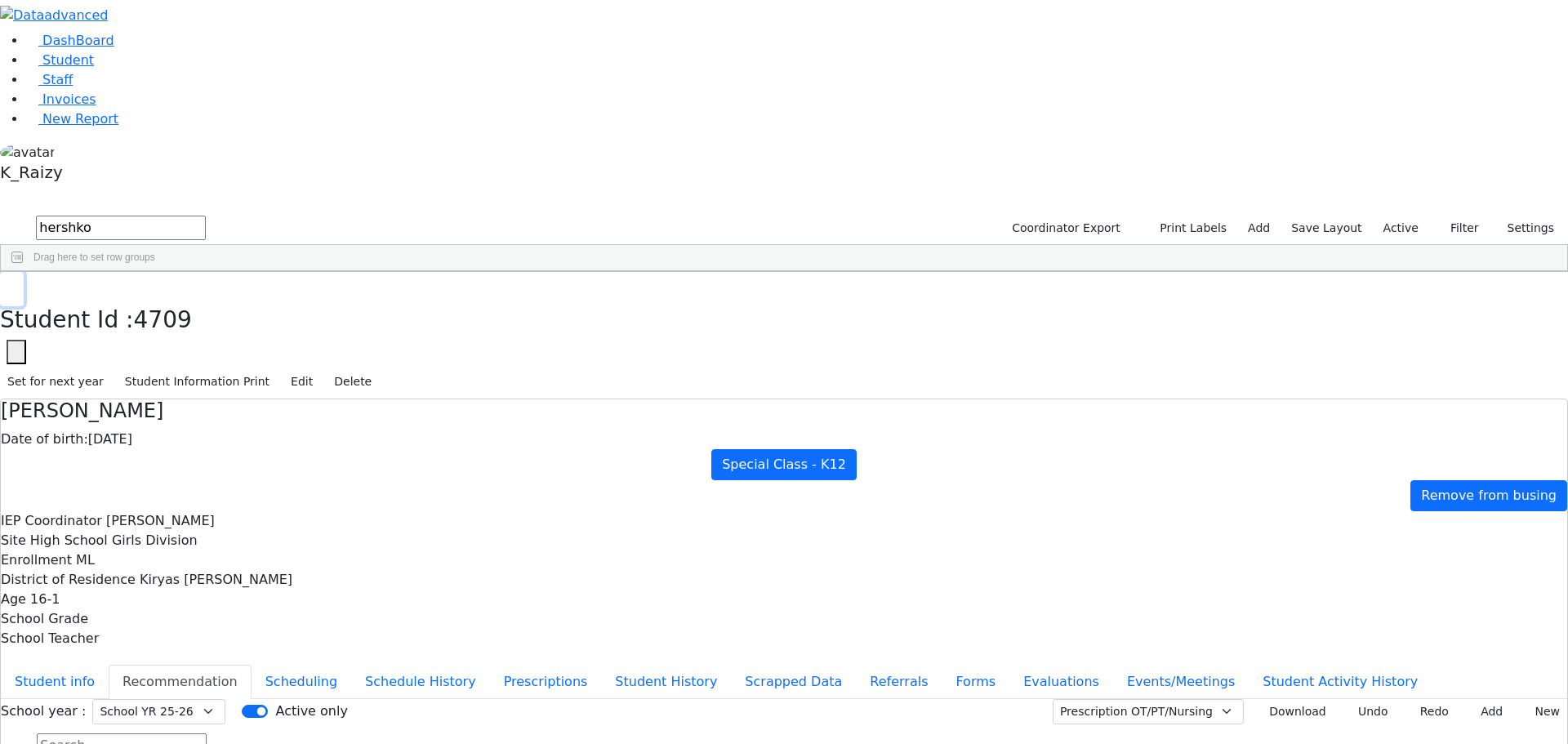
click at [16, 284] on icon "button" at bounding box center [12, 289] width 9 height 10
click at [94, 68] on link "Student" at bounding box center [60, 59] width 68 height 16
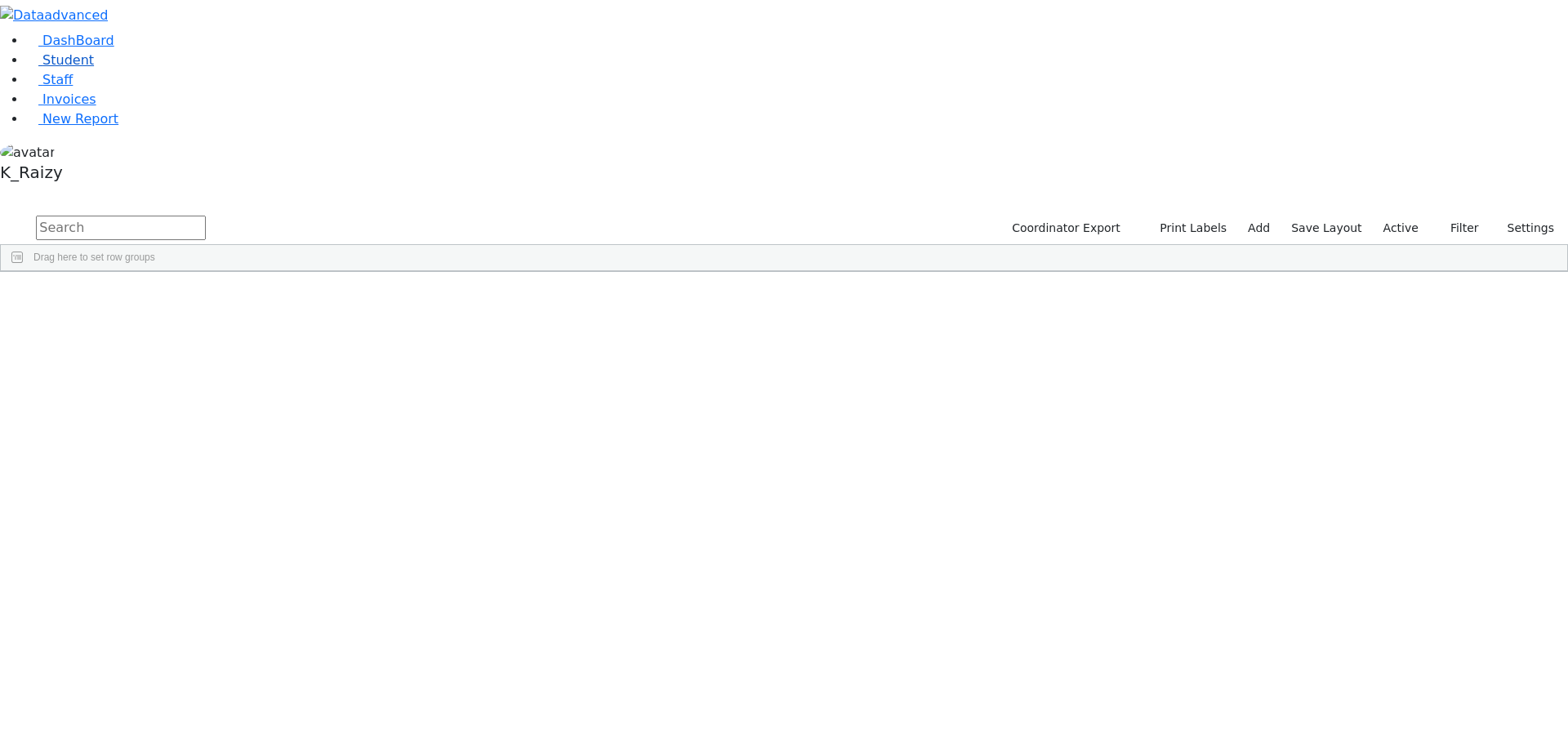
click at [94, 68] on link "Student" at bounding box center [60, 59] width 68 height 16
click at [206, 215] on input "text" at bounding box center [121, 227] width 170 height 24
type input "[PERSON_NAME]"
click at [478, 344] on div "Unknown" at bounding box center [429, 354] width 96 height 23
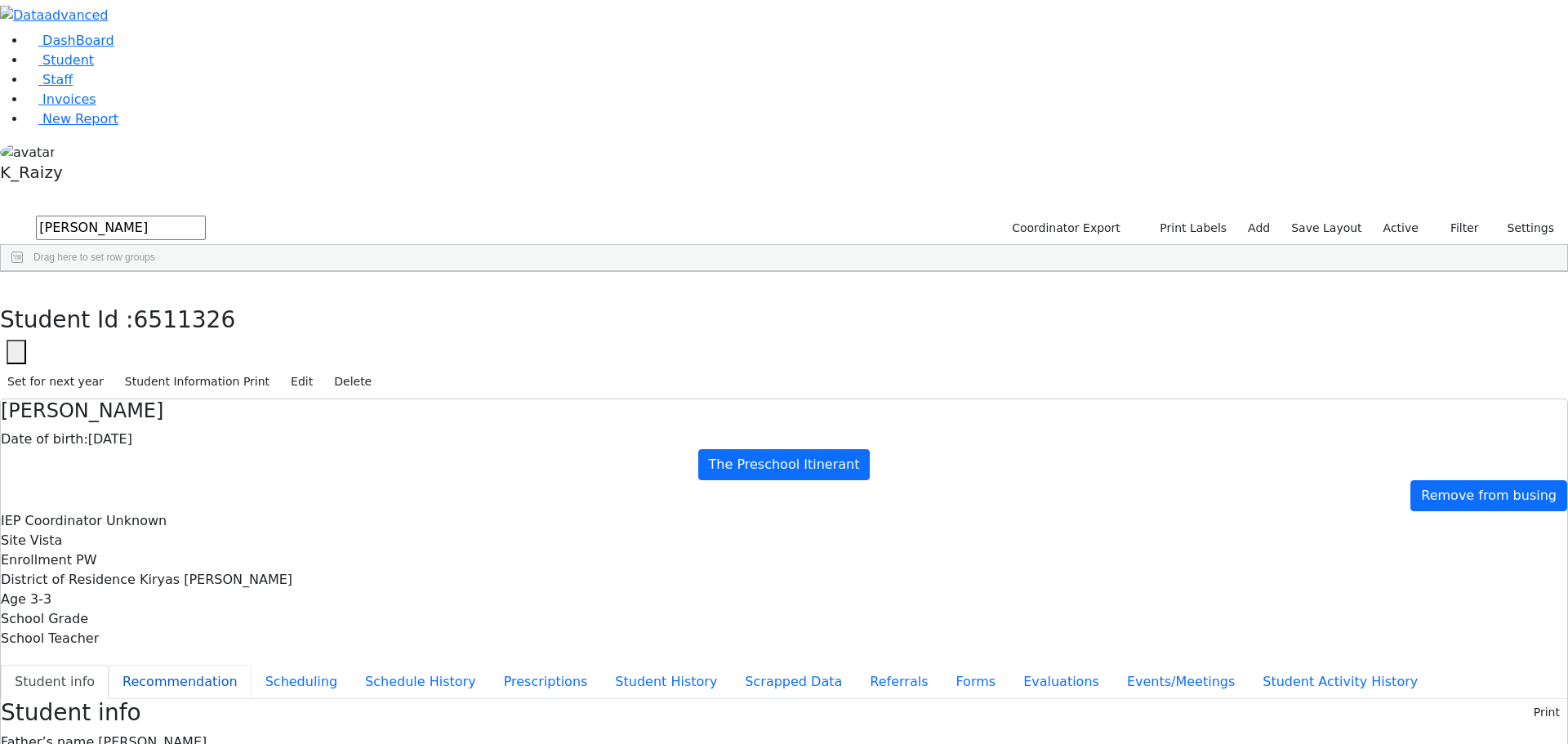
click at [251, 664] on button "Recommendation" at bounding box center [180, 681] width 143 height 34
checkbox input "true"
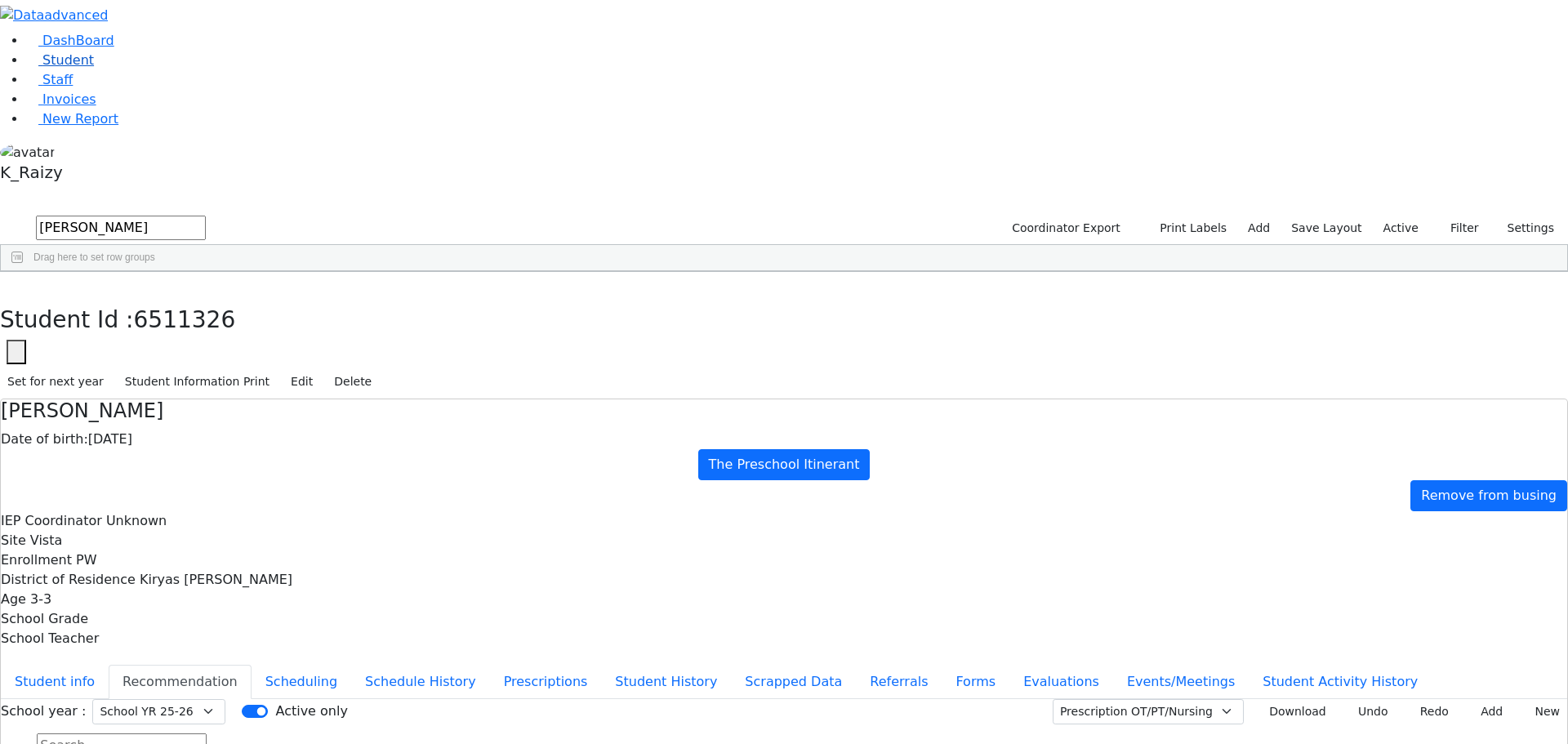
click at [94, 68] on link "Student" at bounding box center [60, 59] width 68 height 16
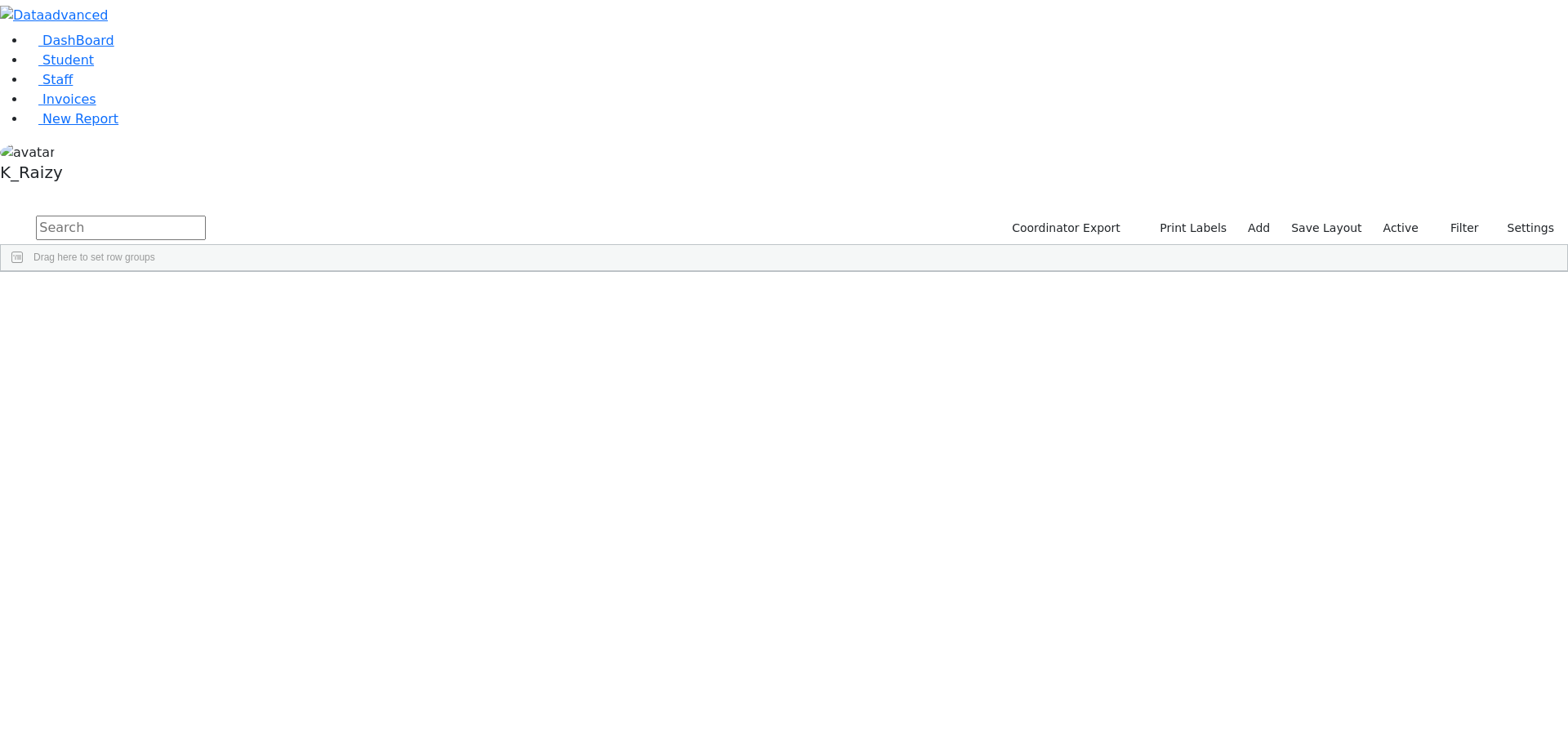
click at [206, 215] on input "text" at bounding box center [121, 227] width 170 height 24
type input "leono"
click at [189, 298] on div "Leonorovitz" at bounding box center [140, 309] width 96 height 23
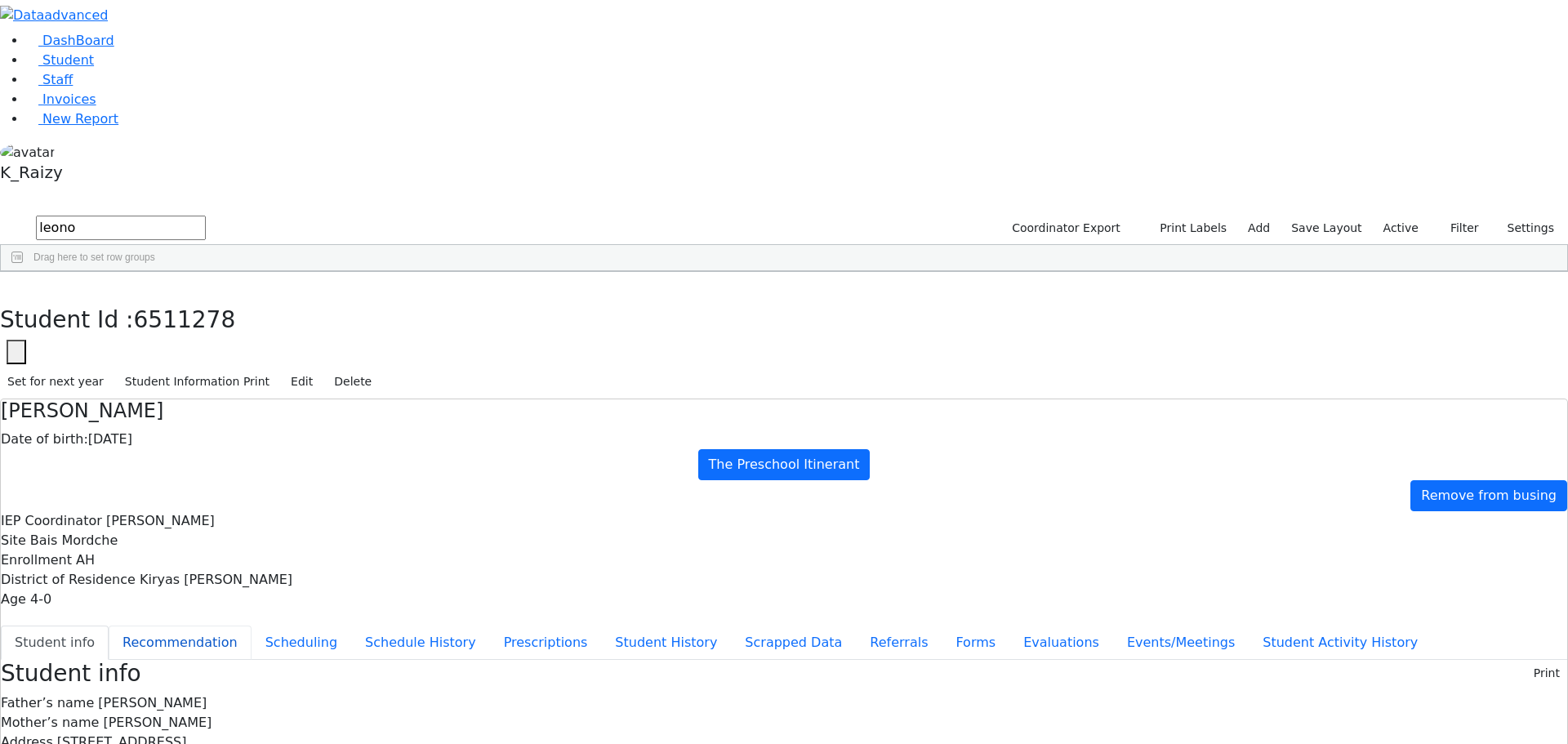
click at [251, 625] on button "Recommendation" at bounding box center [180, 642] width 143 height 34
checkbox input "true"
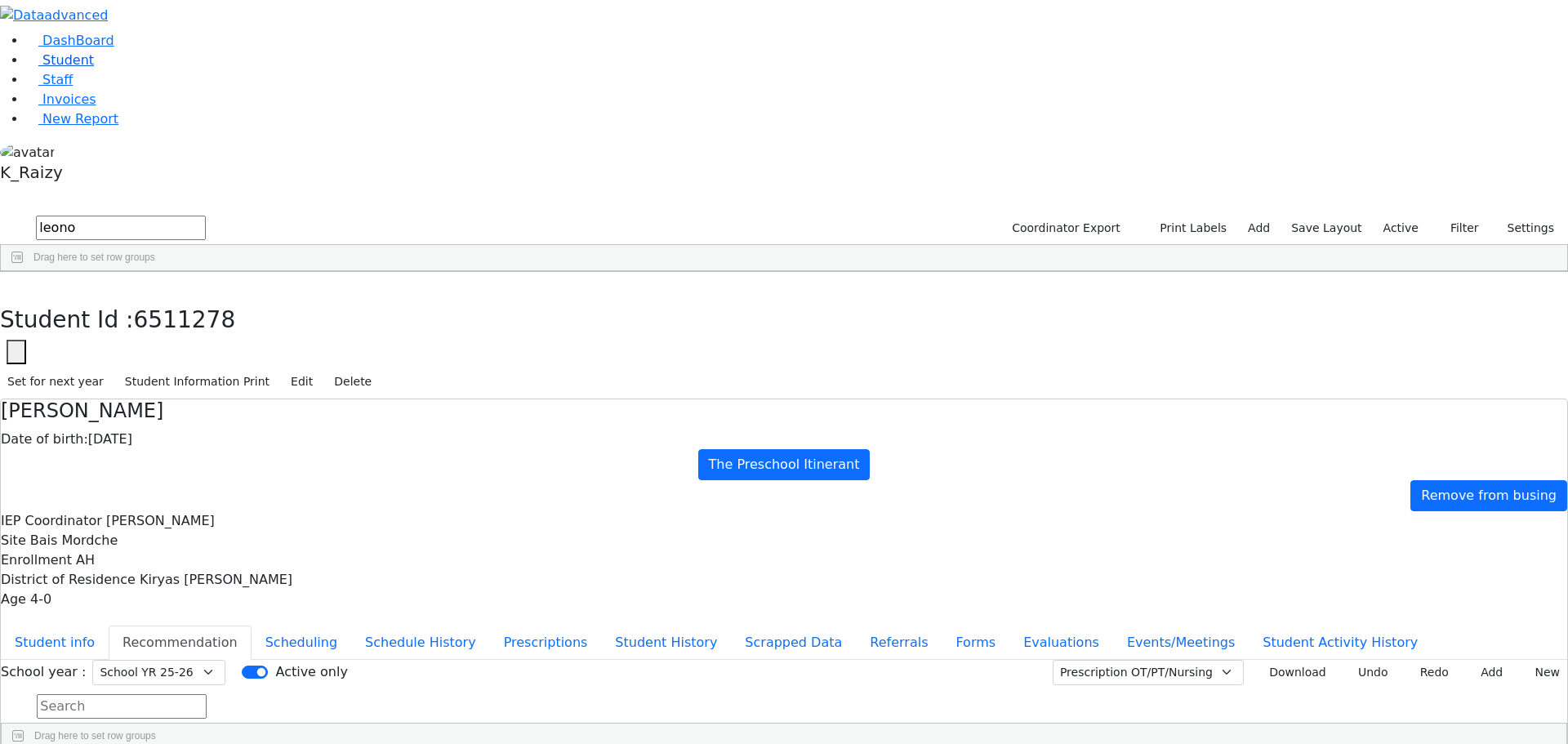
click at [70, 68] on span "Student" at bounding box center [68, 59] width 51 height 16
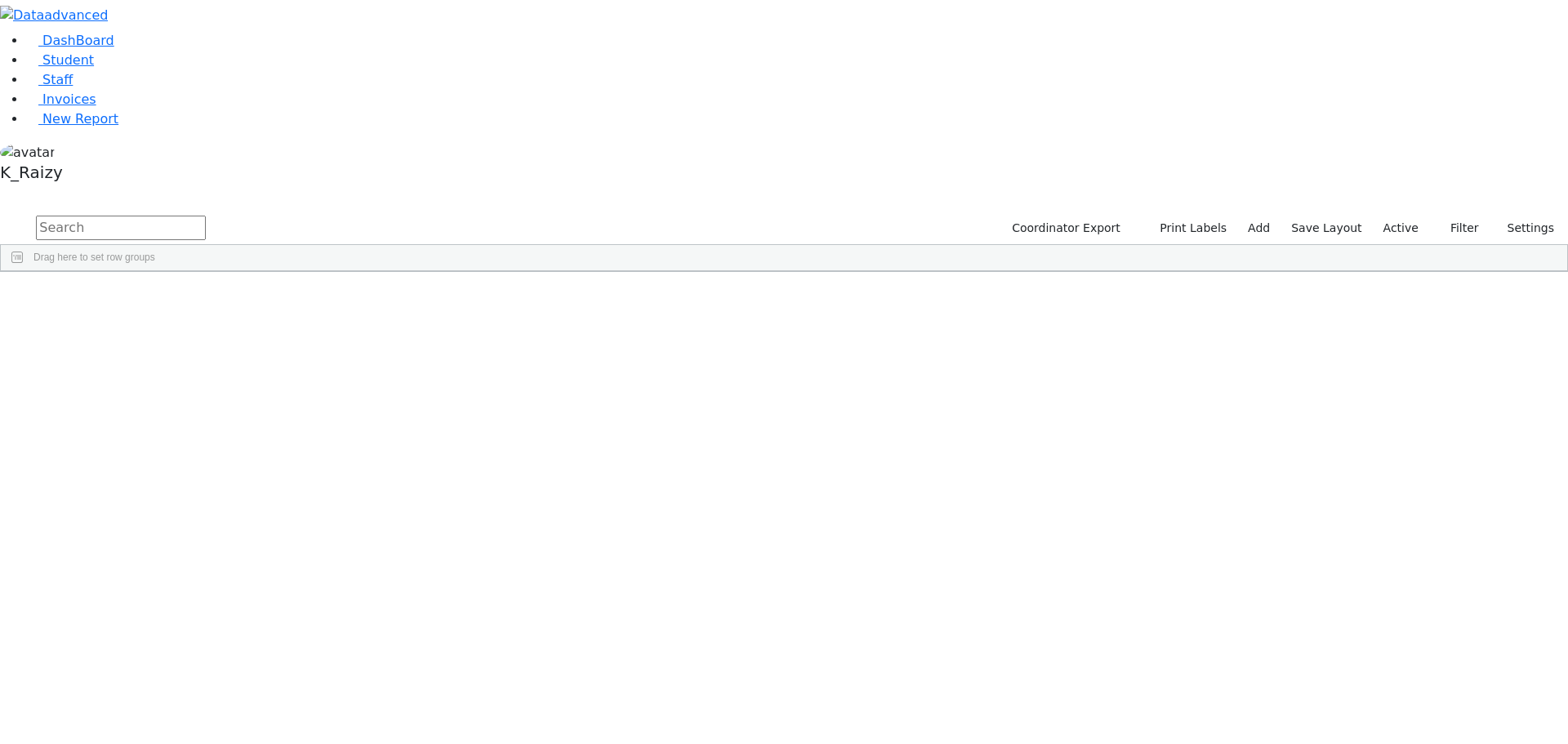
click at [206, 215] on input "text" at bounding box center [121, 227] width 170 height 24
type input "[PERSON_NAME]"
click at [285, 298] on div "[PERSON_NAME]" at bounding box center [236, 309] width 96 height 23
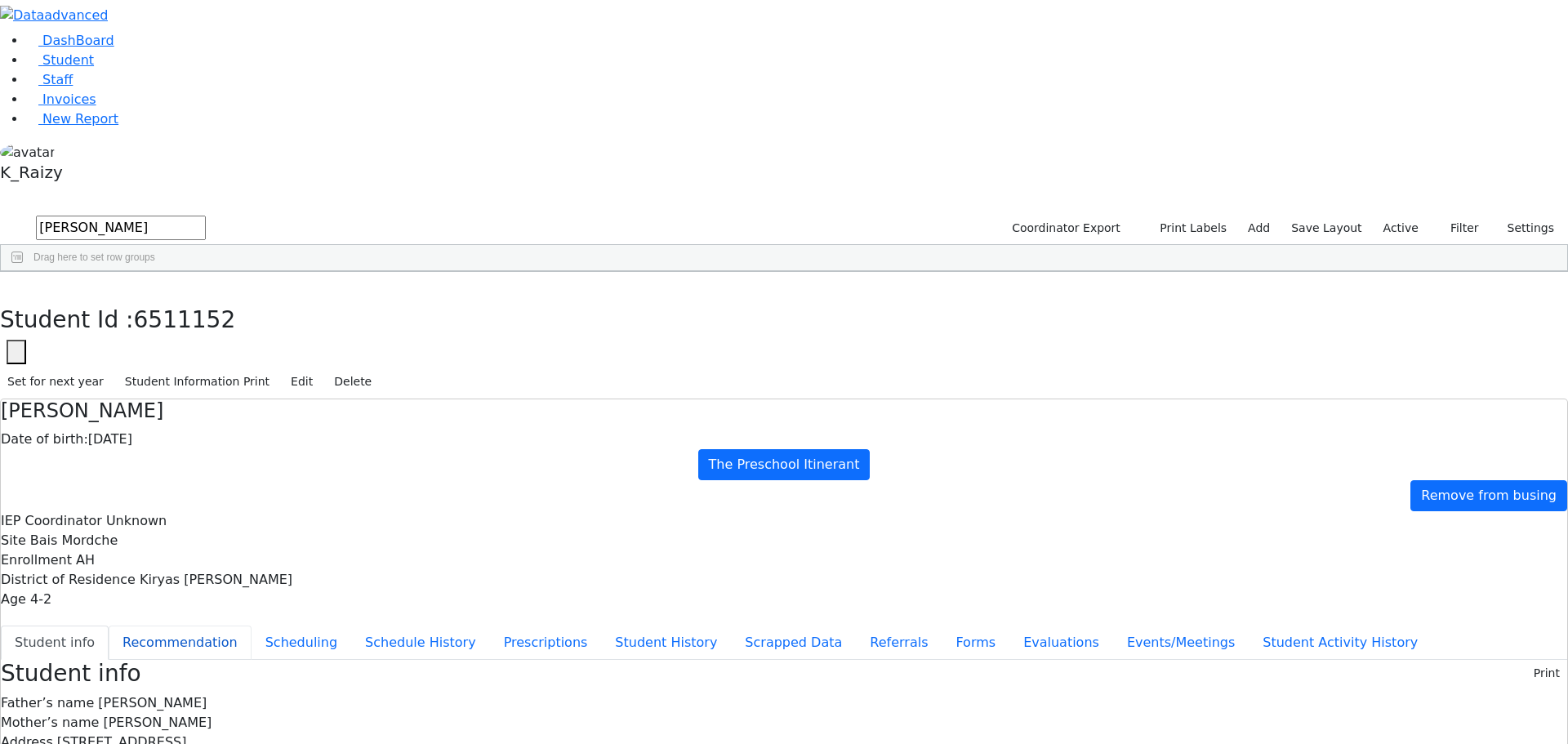
click at [251, 625] on button "Recommendation" at bounding box center [180, 642] width 143 height 34
checkbox input "true"
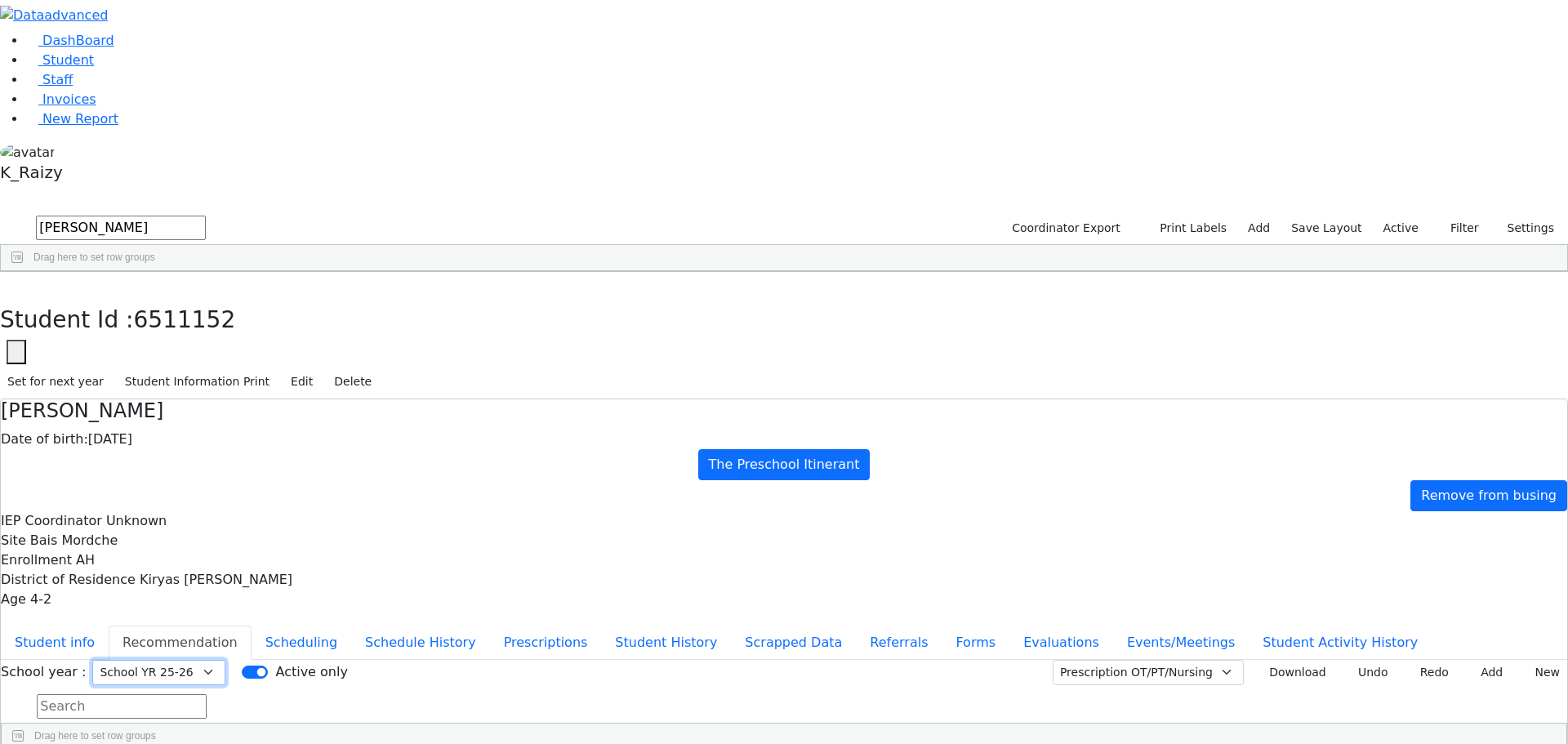
click at [225, 659] on select "Select School YR Summer YR 25 School YR 25-26 Summer YR 25 School YR 24-25 Summ…" at bounding box center [158, 672] width 133 height 25
select select "212"
click at [225, 659] on select "Select School YR Summer YR 25 School YR 25-26 Summer YR 25 School YR 24-25 Summ…" at bounding box center [158, 672] width 133 height 25
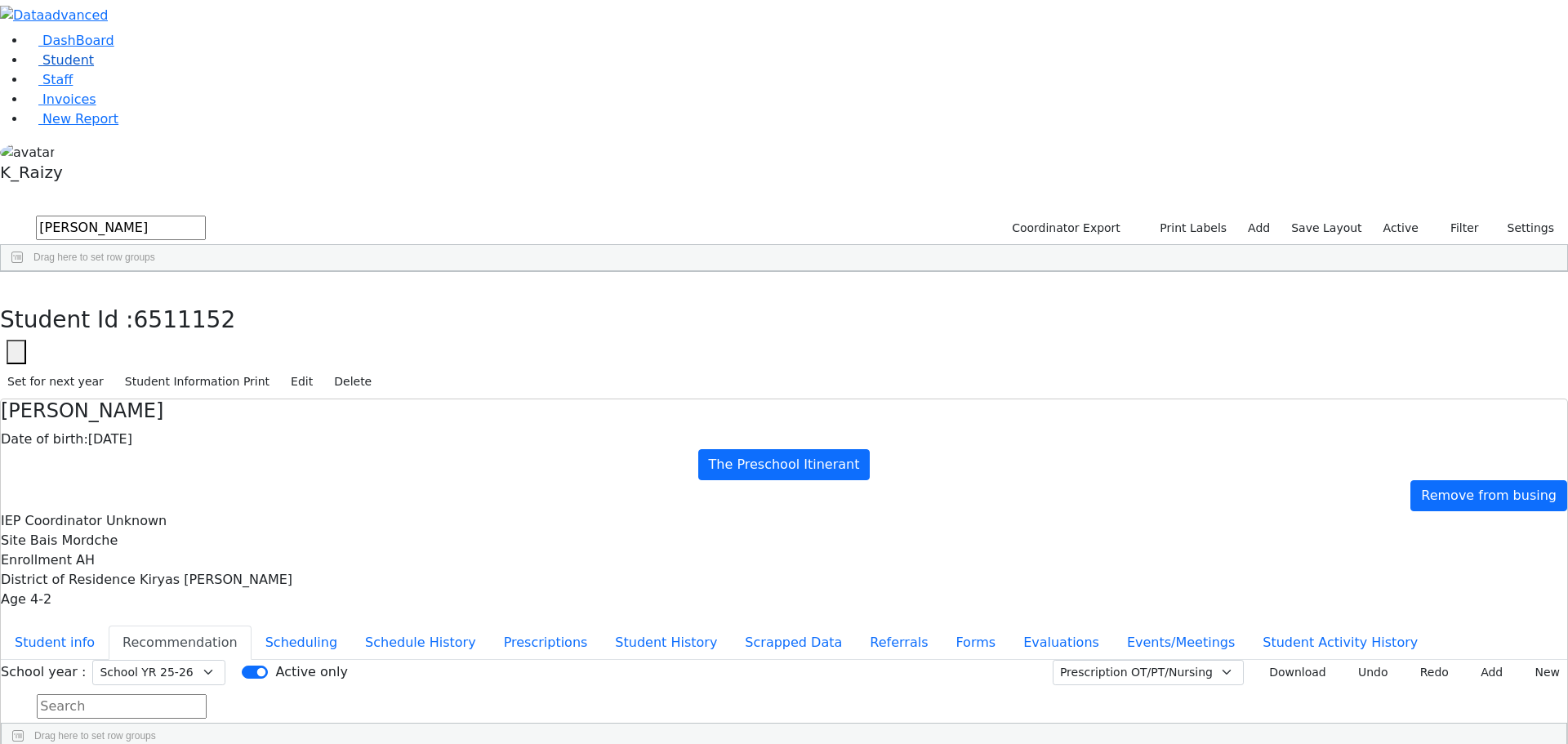
click at [70, 68] on link "Student" at bounding box center [60, 59] width 68 height 16
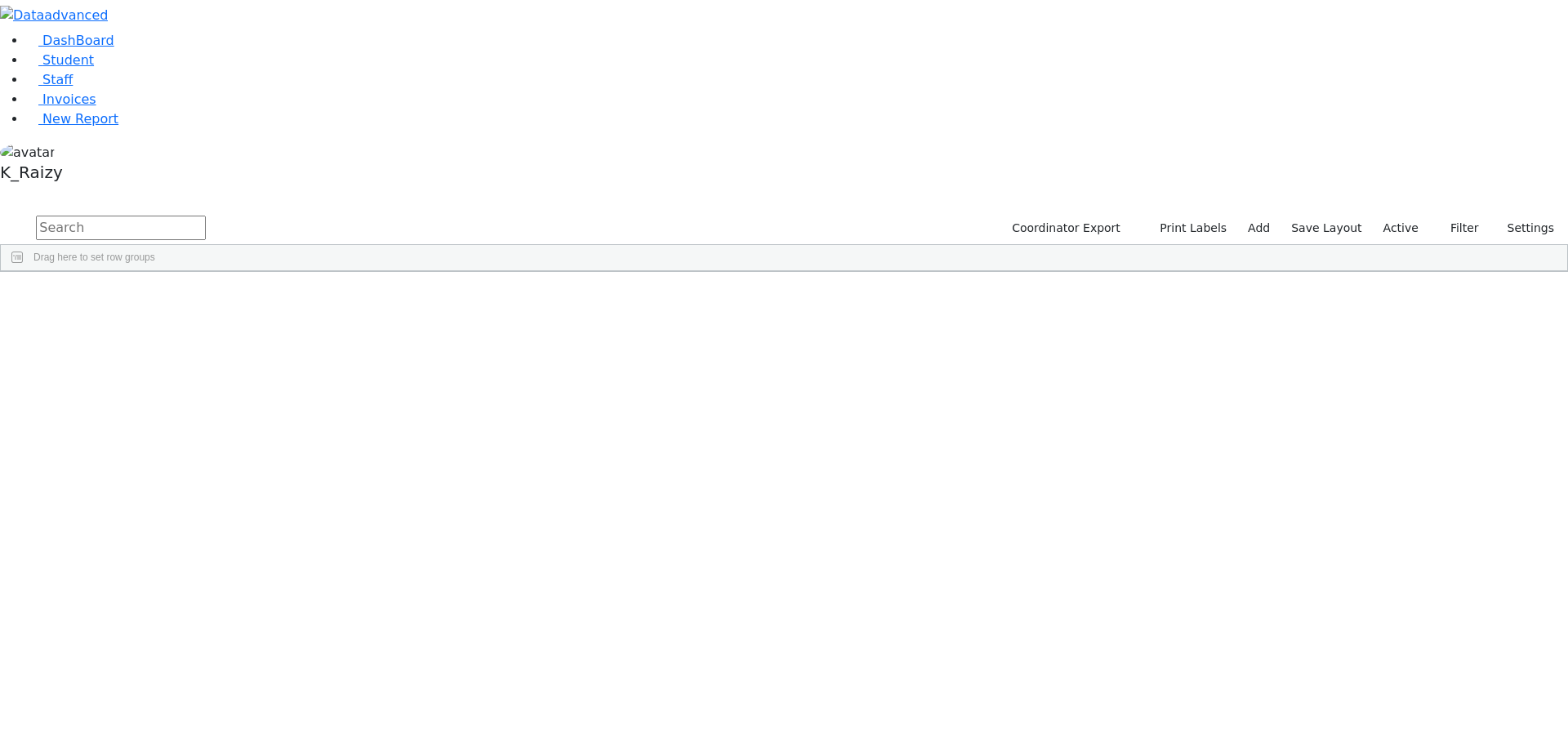
click at [206, 215] on input "text" at bounding box center [121, 227] width 170 height 24
type input "por"
click at [285, 504] on div "Yitzchok" at bounding box center [236, 514] width 96 height 23
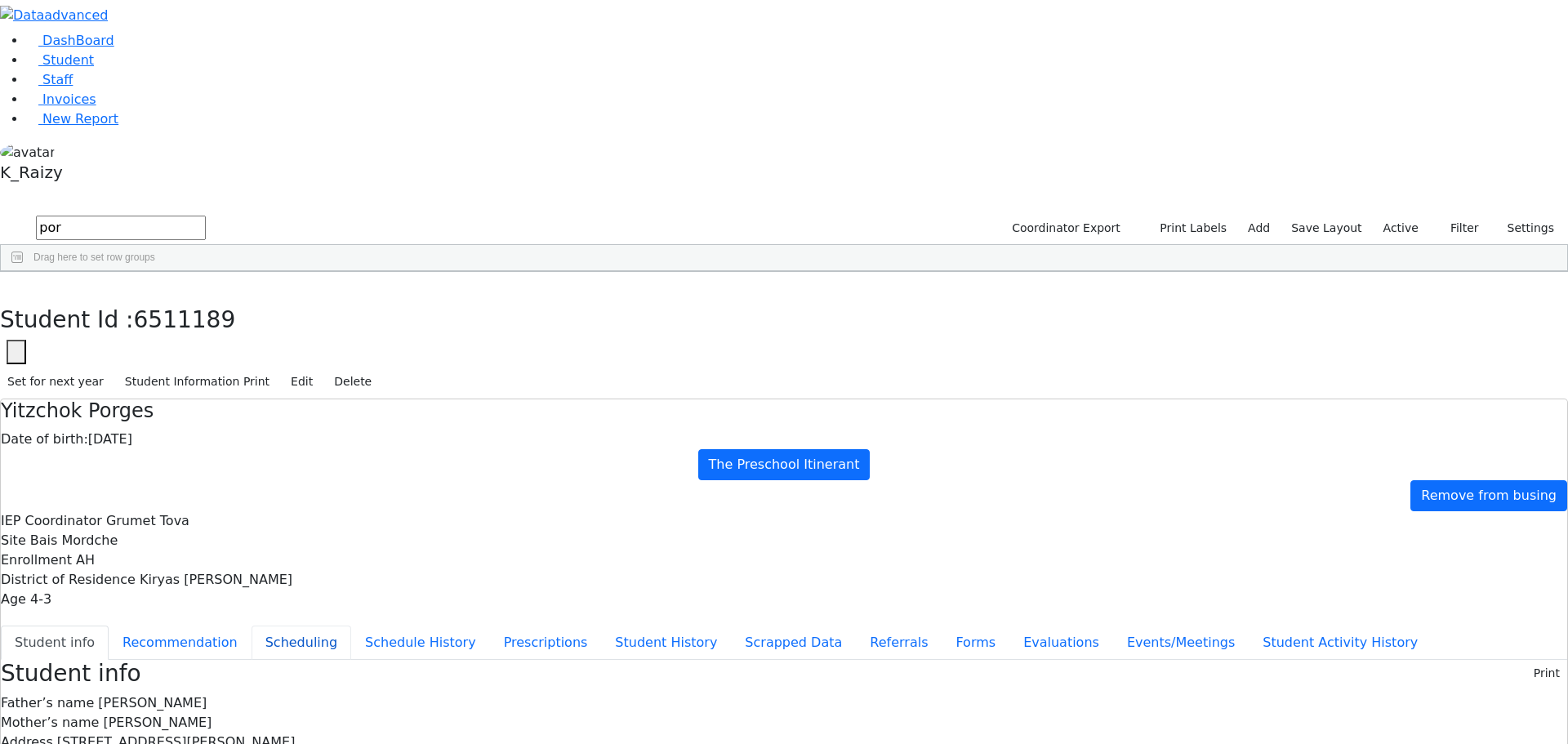
click at [351, 625] on button "Scheduling" at bounding box center [301, 642] width 100 height 34
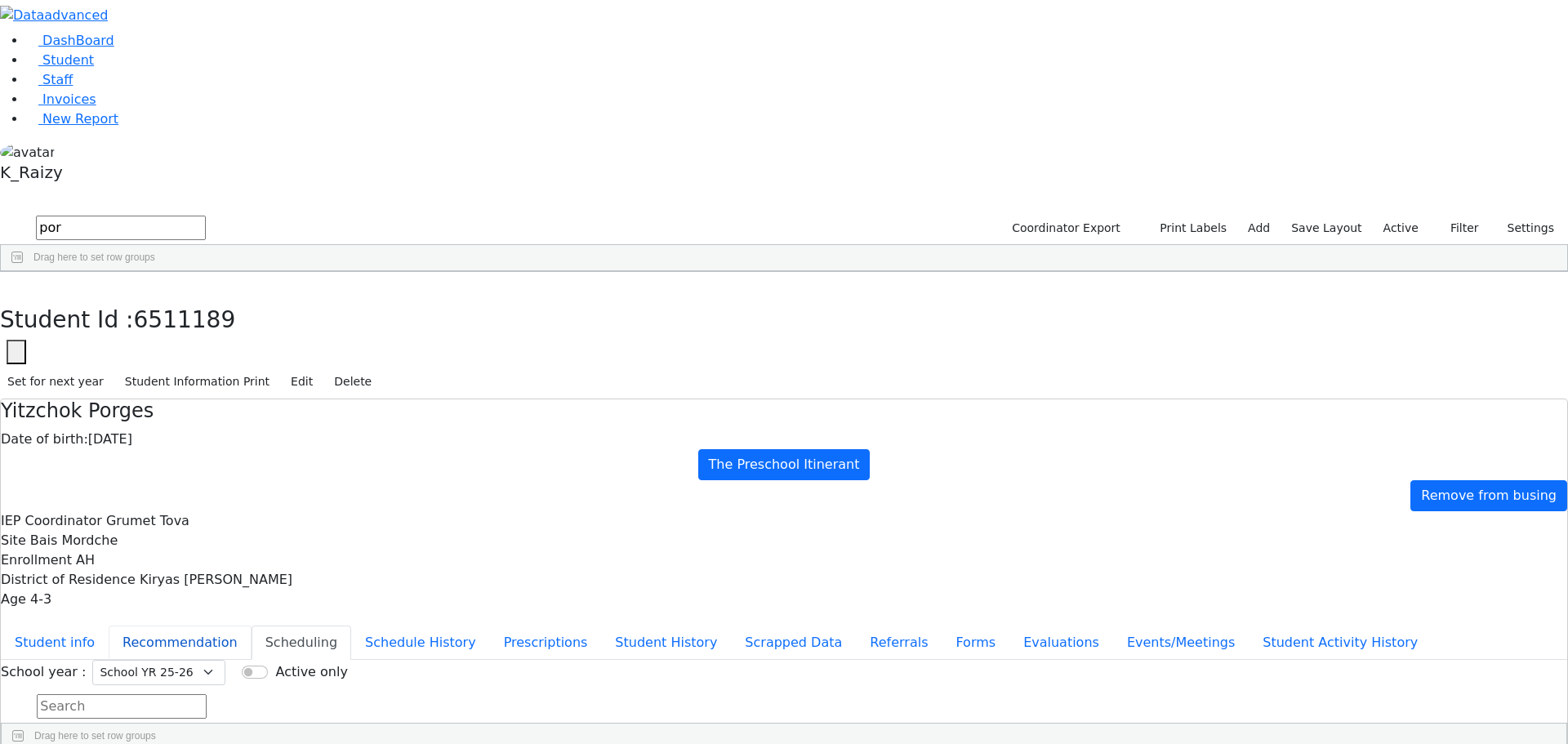
click at [251, 625] on button "Recommendation" at bounding box center [180, 642] width 143 height 34
checkbox input "true"
click at [54, 68] on span "Student" at bounding box center [68, 59] width 51 height 16
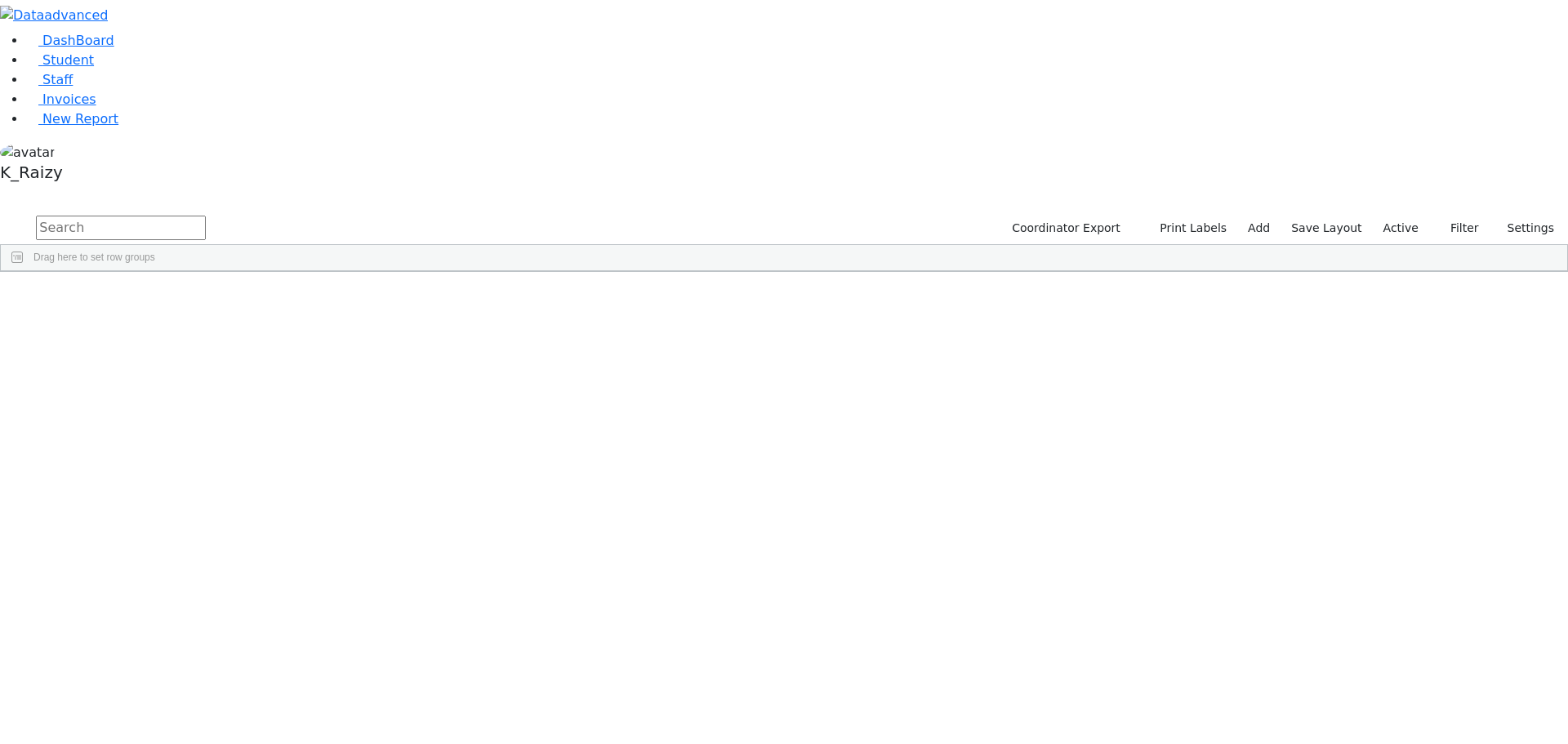
click at [1552, 361] on span "button" at bounding box center [1559, 368] width 13 height 13
click at [1453, 548] on span "Program Type" at bounding box center [1477, 554] width 140 height 12
click at [1429, 649] on div "(Select All)" at bounding box center [1432, 655] width 47 height 12
click at [1434, 708] on div "Special Class - K12" at bounding box center [1452, 714] width 85 height 12
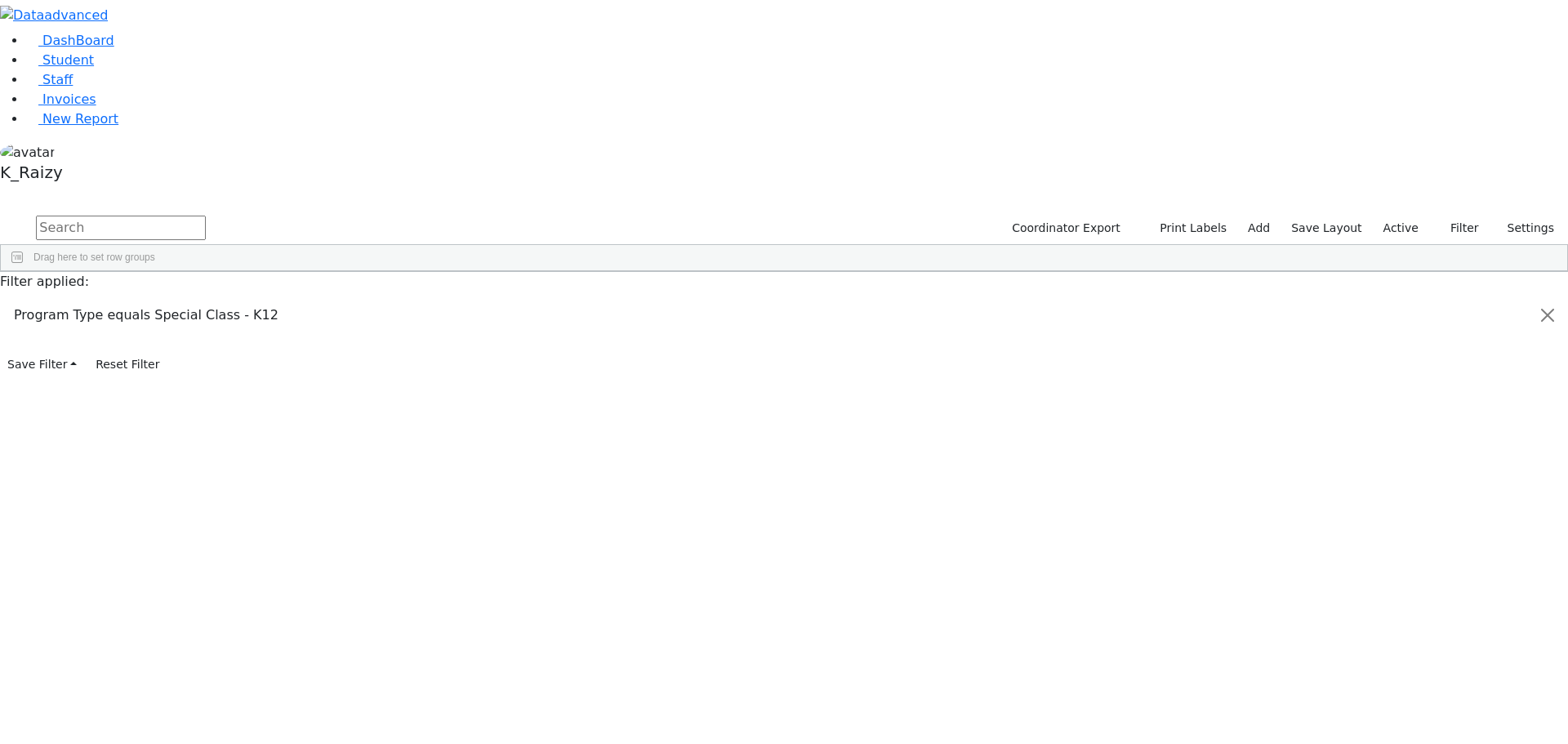
click at [1418, 707] on div "(Select All)" at bounding box center [1432, 713] width 47 height 12
click at [1212, 215] on button "Print Labels" at bounding box center [1187, 228] width 93 height 25
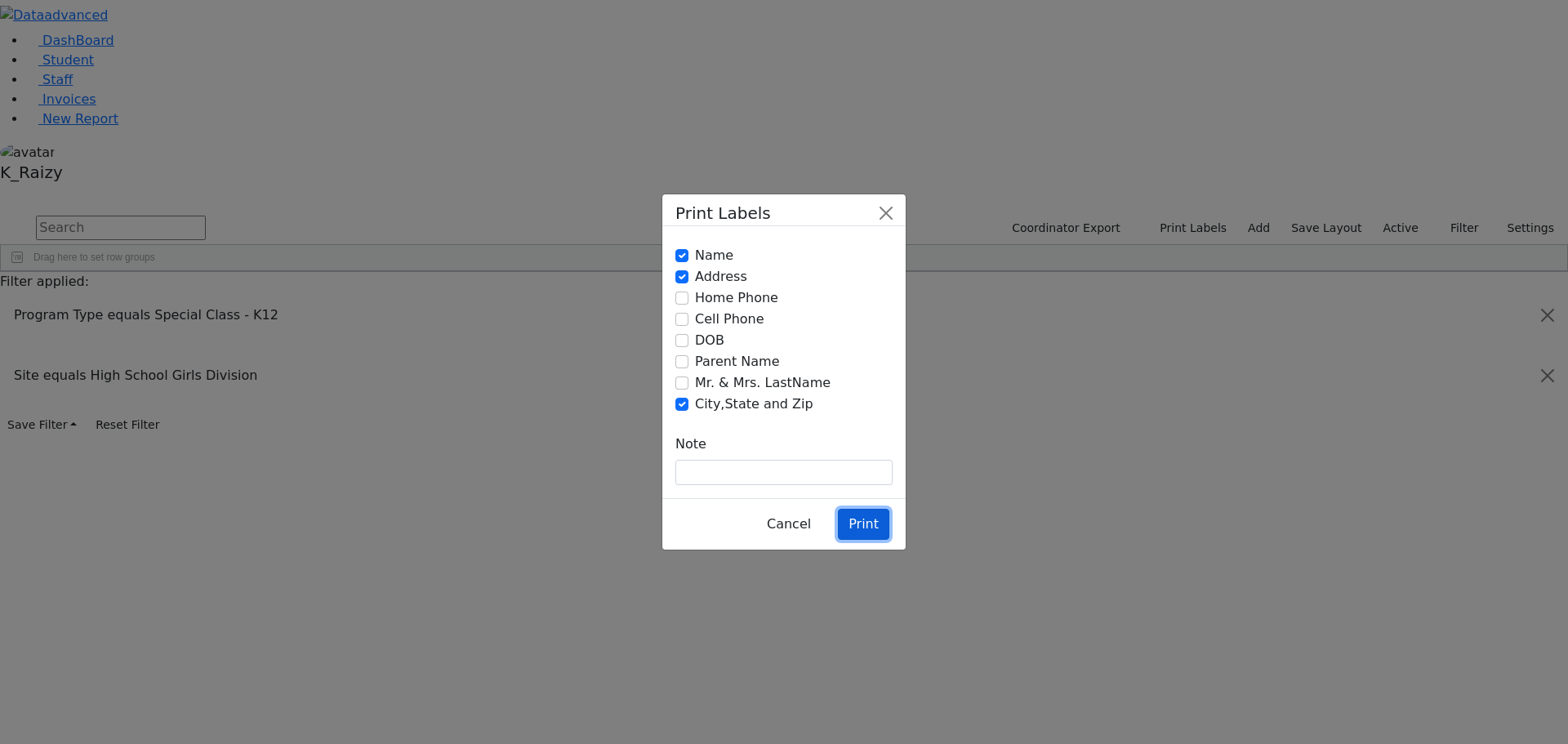
click at [867, 509] on button "Print" at bounding box center [863, 524] width 51 height 31
